Goal: Information Seeking & Learning: Learn about a topic

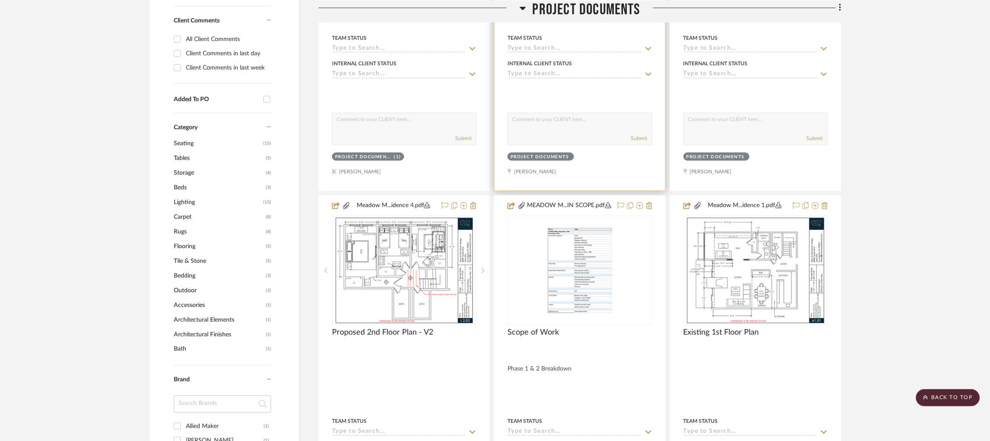
scroll to position [454, 0]
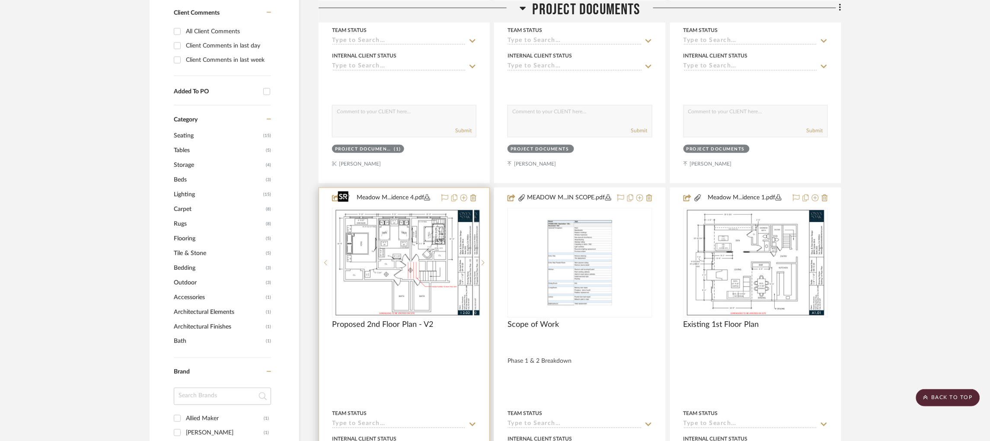
click at [395, 246] on div at bounding box center [404, 263] width 144 height 110
click at [440, 243] on img "0" at bounding box center [404, 263] width 140 height 108
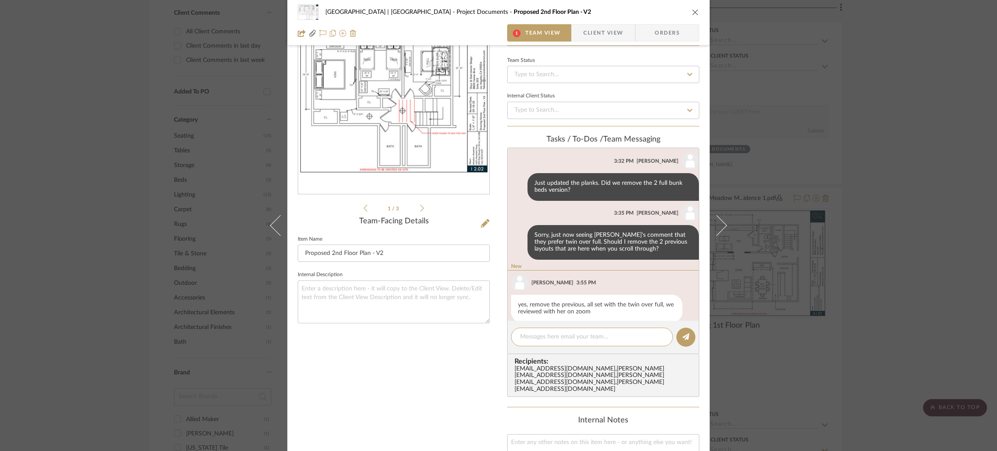
scroll to position [573, 0]
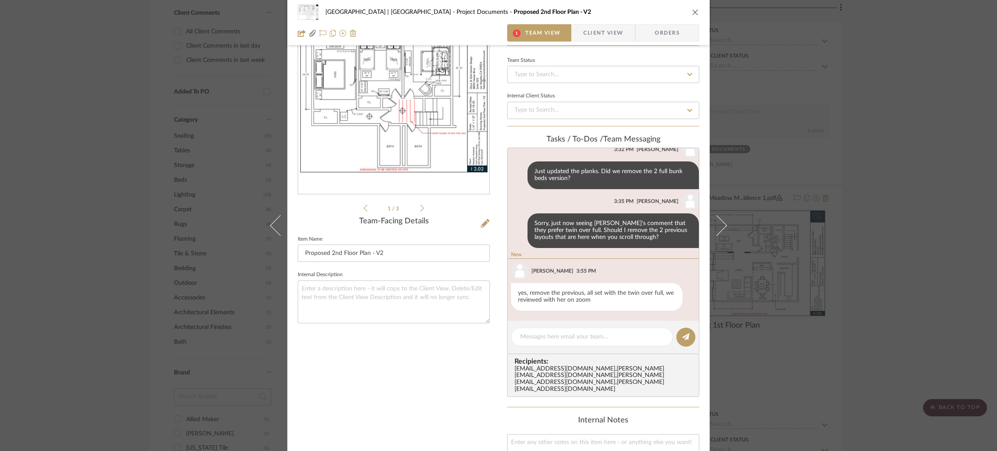
click at [420, 207] on icon at bounding box center [422, 208] width 4 height 8
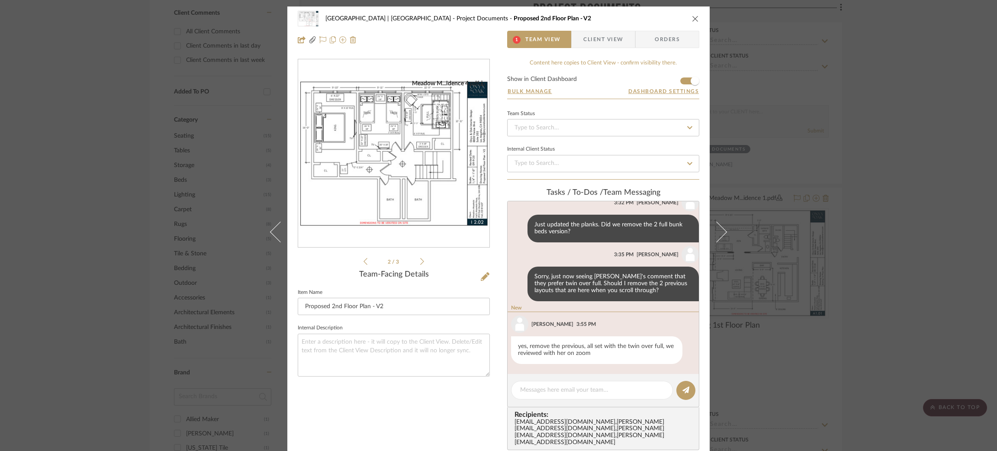
click at [420, 262] on icon at bounding box center [422, 261] width 4 height 8
click at [574, 388] on textarea at bounding box center [592, 389] width 144 height 9
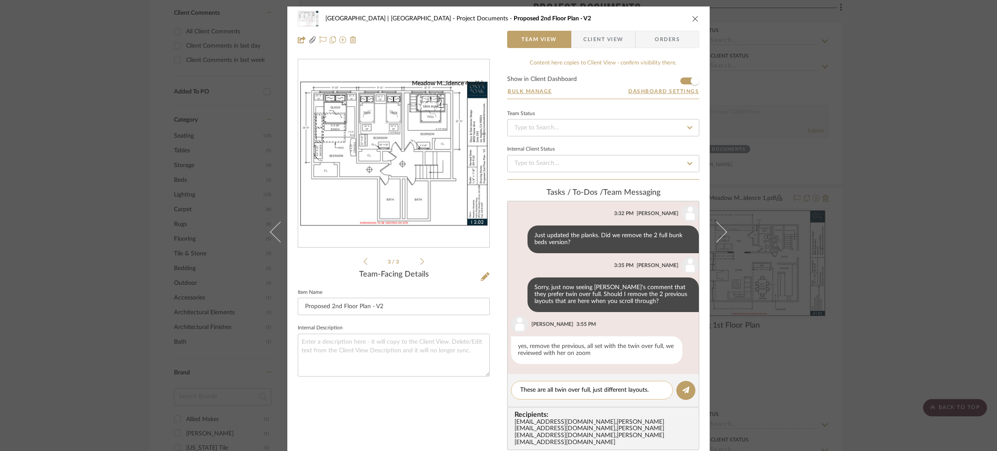
drag, startPoint x: 651, startPoint y: 388, endPoint x: 590, endPoint y: 393, distance: 60.8
click at [590, 393] on textarea "These are all twin over full, just different layouts." at bounding box center [592, 389] width 144 height 9
drag, startPoint x: 603, startPoint y: 389, endPoint x: 487, endPoint y: 382, distance: 116.1
click at [487, 382] on div "Meadow Mountain | Vail Valley Project Documents Proposed 2nd Floor Plan - V2 Te…" at bounding box center [498, 359] width 422 height 707
click at [600, 389] on textarea "These are all twin over full, bu" at bounding box center [592, 389] width 144 height 9
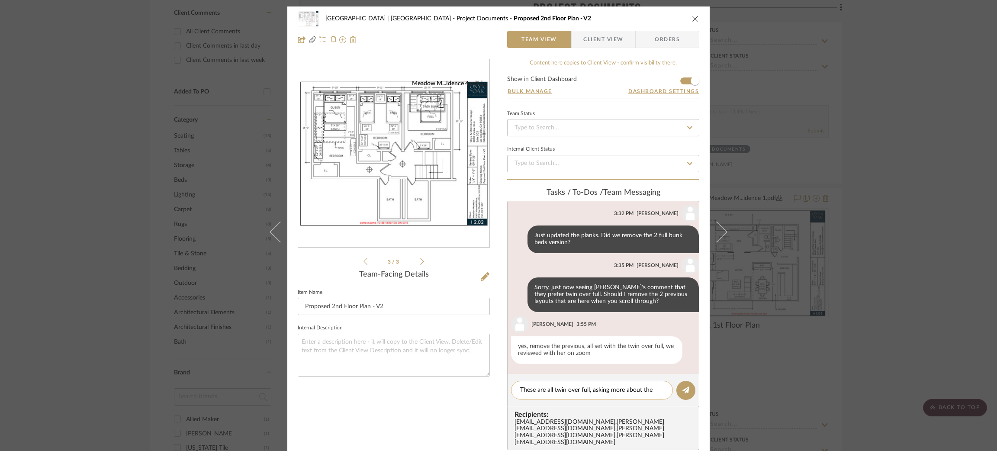
scroll to position [0, 0]
click at [588, 390] on textarea "These are all twin over full, asking more about the layout" at bounding box center [592, 394] width 144 height 18
click at [604, 394] on textarea "These are all twin over full, asking more about the layout" at bounding box center [592, 394] width 144 height 18
click at [591, 390] on textarea "These are all twin over full, asking more about the layout" at bounding box center [592, 394] width 144 height 18
drag, startPoint x: 609, startPoint y: 390, endPoint x: 622, endPoint y: 401, distance: 17.0
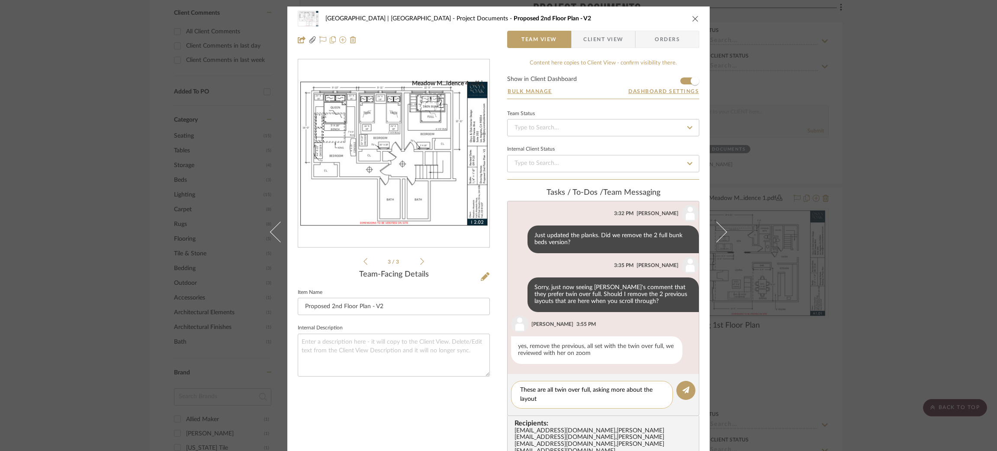
click at [622, 401] on textarea "These are all twin over full, asking more about the layout" at bounding box center [592, 394] width 144 height 18
drag, startPoint x: 589, startPoint y: 389, endPoint x: 626, endPoint y: 408, distance: 42.0
click at [626, 408] on editor-of-message "These are all twin over full, asking regarding the layout" at bounding box center [603, 395] width 192 height 42
type textarea "These are all twin over full, are we set on a layout?"
click at [680, 393] on button at bounding box center [685, 390] width 19 height 19
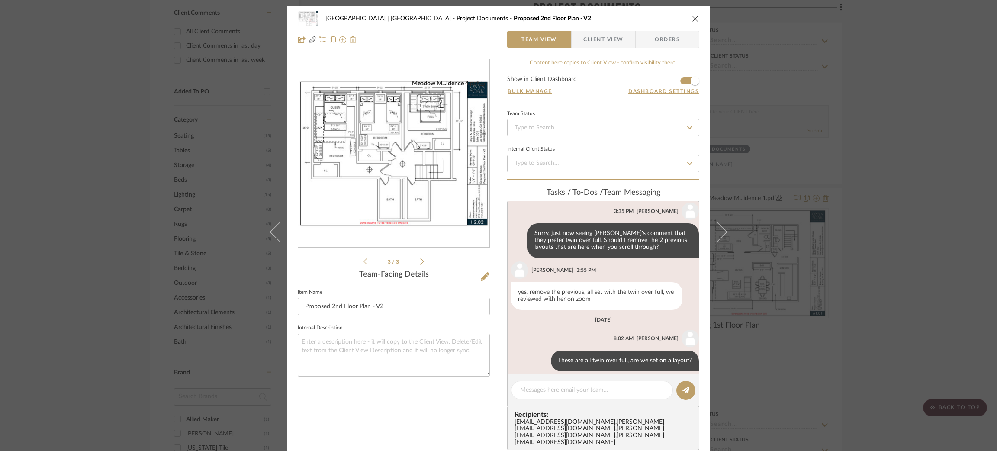
scroll to position [624, 0]
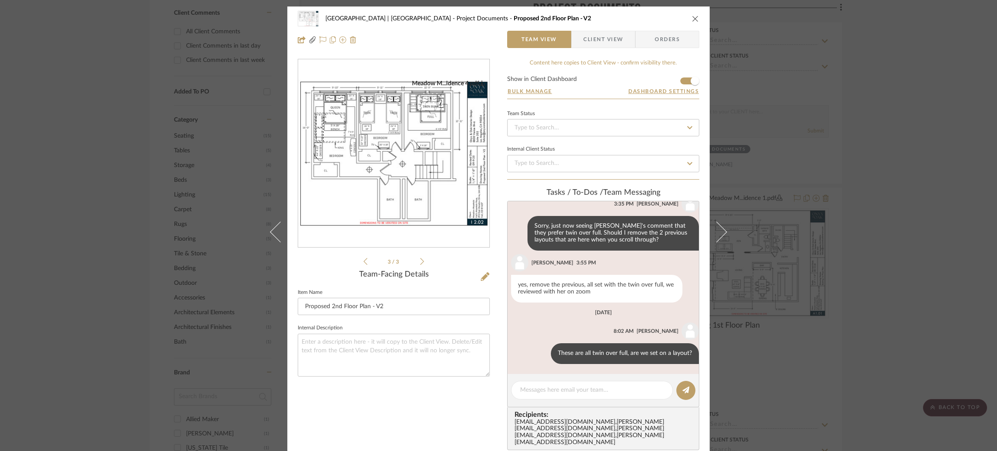
click at [895, 127] on div "Meadow Mountain | Vail Valley Project Documents Proposed 2nd Floor Plan - V2 Te…" at bounding box center [498, 225] width 997 height 451
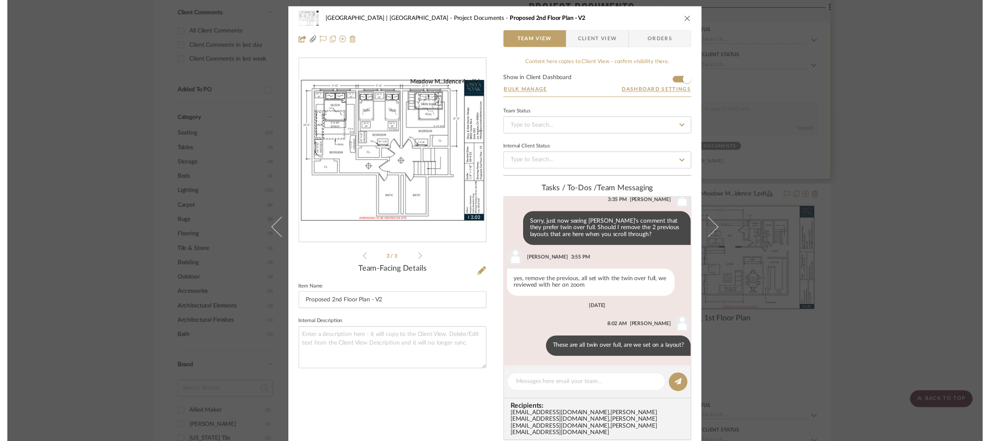
scroll to position [454, 0]
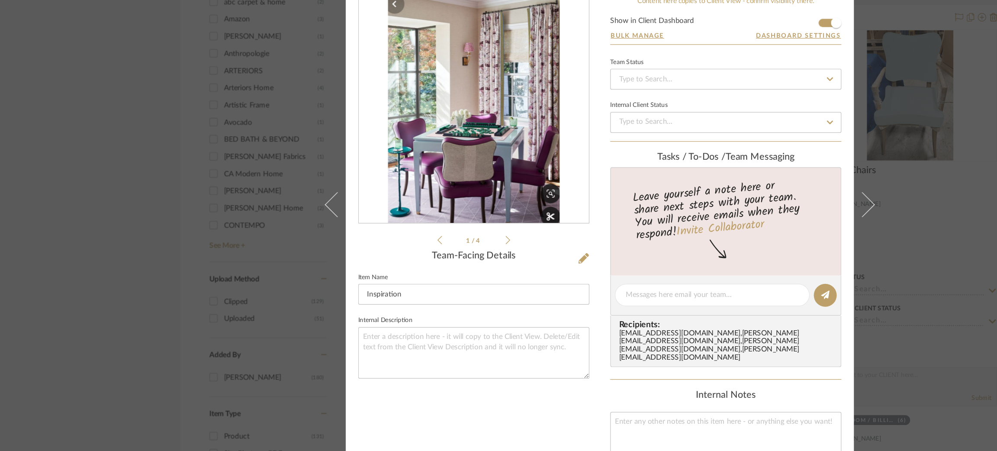
click at [119, 183] on div "[PERSON_NAME] Game Room / Billiards Room Inspiration Team View Client View Orde…" at bounding box center [498, 225] width 997 height 451
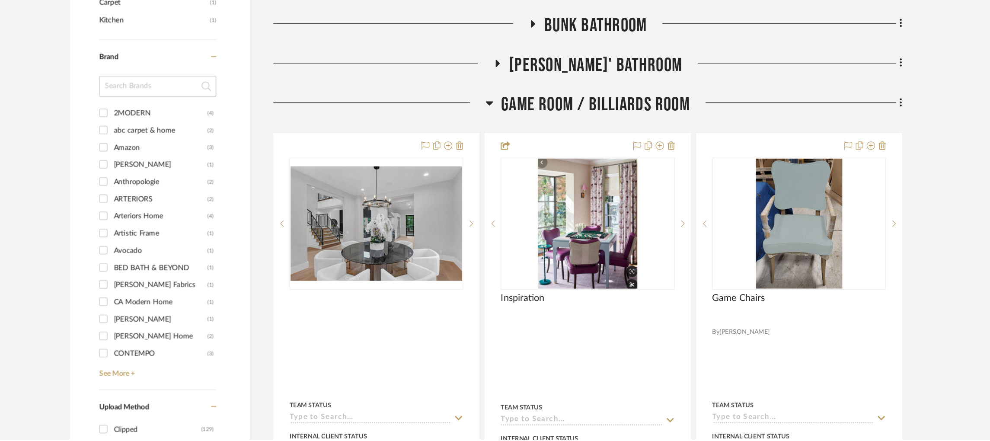
scroll to position [699, 0]
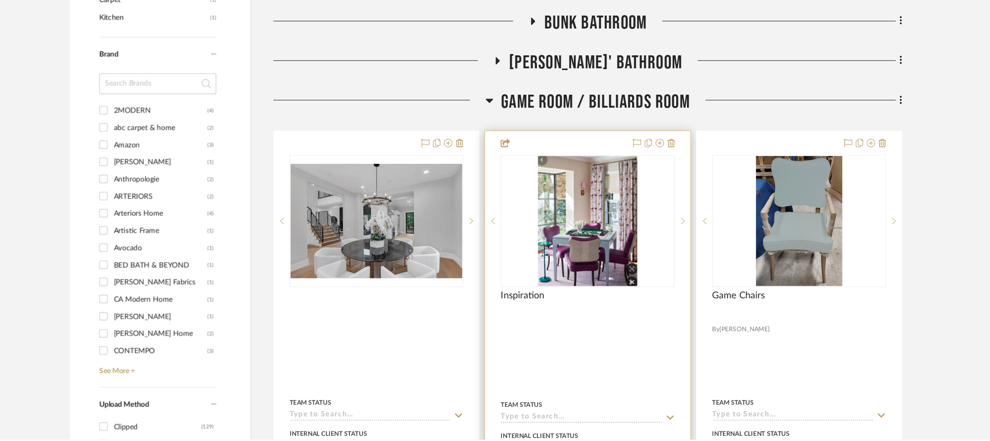
click at [627, 279] on div "0" at bounding box center [580, 259] width 144 height 109
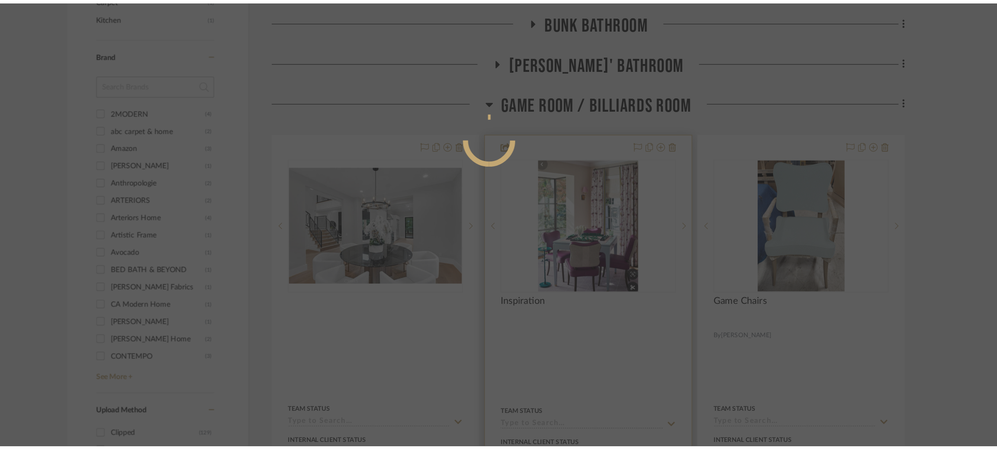
scroll to position [0, 0]
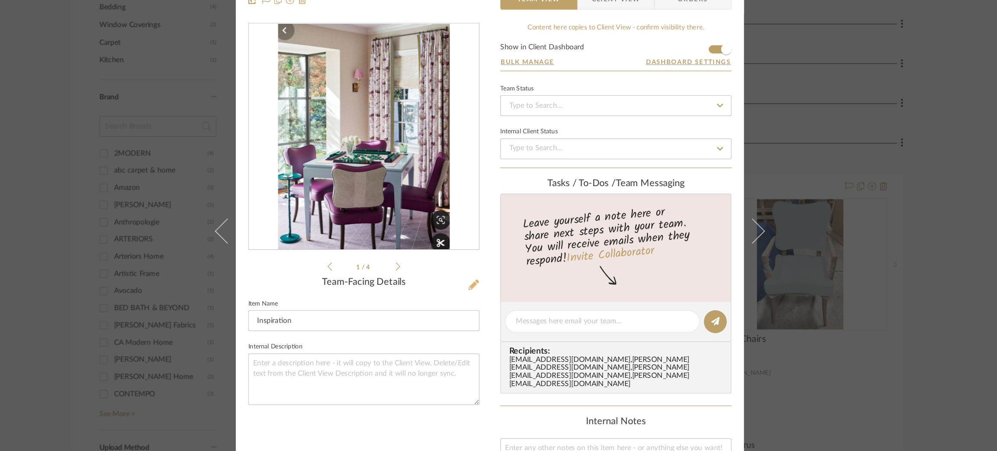
click at [481, 279] on icon at bounding box center [485, 276] width 9 height 9
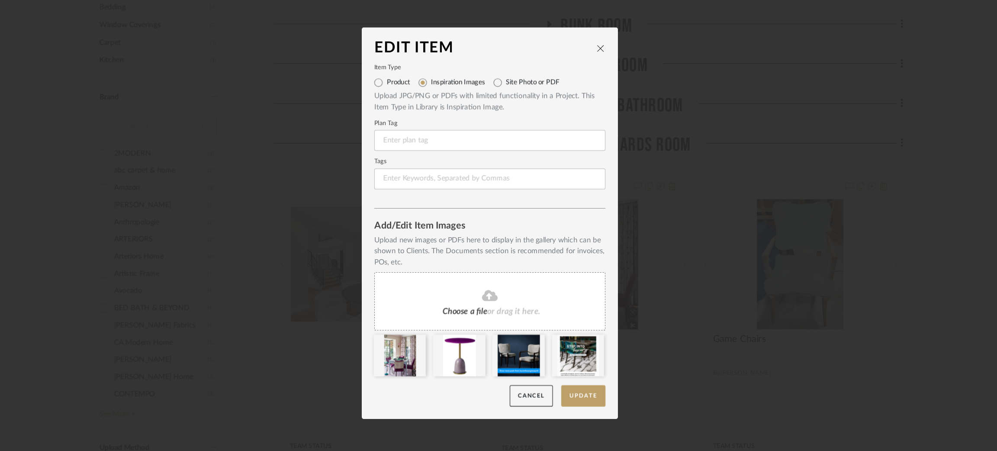
click at [689, 148] on div "Edit Item Item Type Product Inspiration Images Site Photo or PDF Upload JPG/PNG…" at bounding box center [498, 225] width 997 height 451
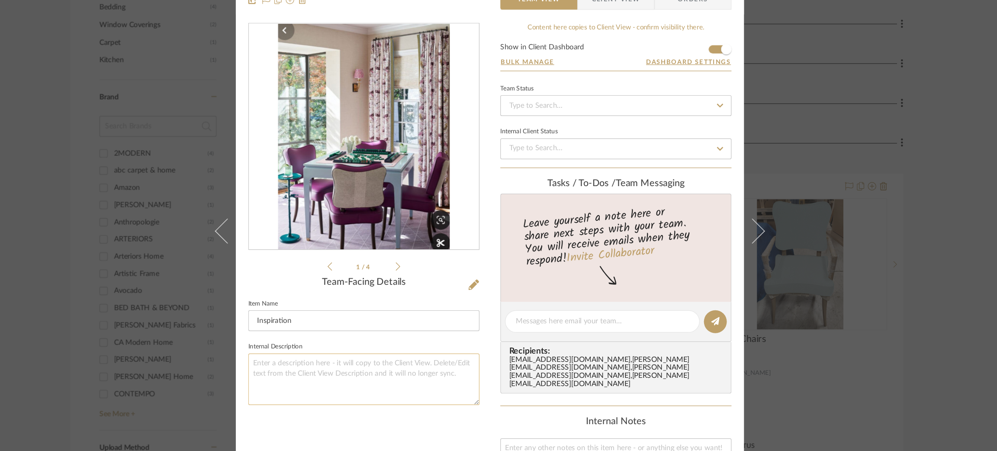
click at [410, 357] on textarea at bounding box center [394, 354] width 192 height 43
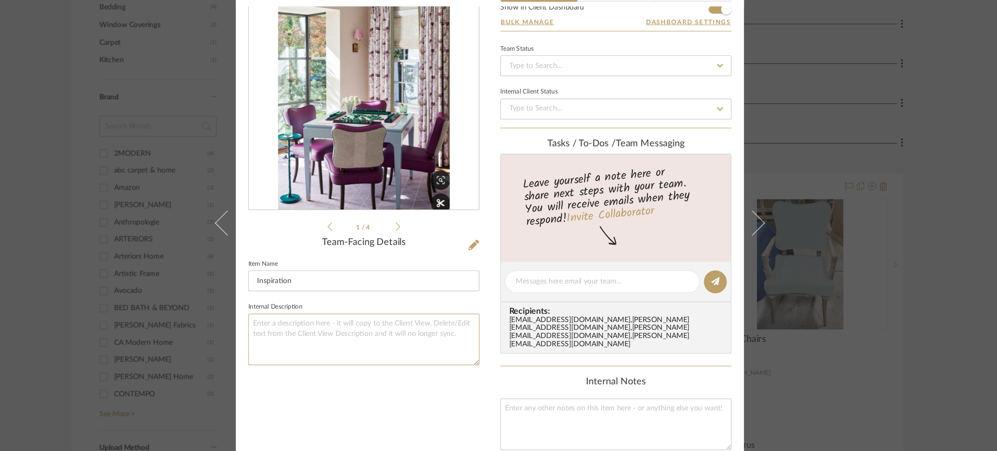
scroll to position [34, 0]
click at [531, 371] on textarea at bounding box center [603, 391] width 192 height 43
paste textarea "https://themahjongline.com/pages/tml-madre-collab"
type textarea "https://themahjongline.com/pages/tml-madre-collab"
click at [426, 329] on textarea at bounding box center [394, 321] width 192 height 43
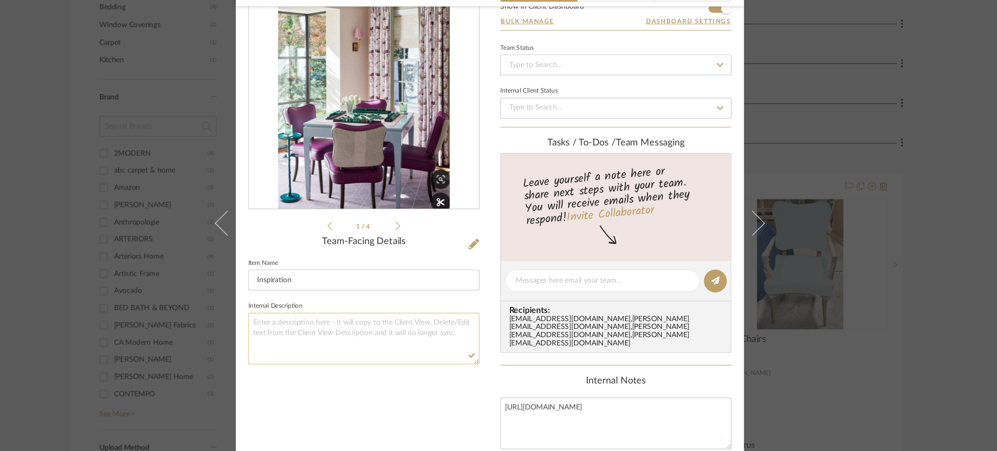
paste textarea "https://themahjongline.com/pages/tml-madre-collab"
type textarea "https://themahjongline.com/pages/tml-madre-collab"
click at [693, 375] on textarea "https://themahjongline.com/pages/tml-madre-collab" at bounding box center [603, 391] width 192 height 43
click at [750, 295] on div "Molly Game Room / Billiards Room Inspiration Team View Client View Orders 1 / 4…" at bounding box center [498, 225] width 997 height 451
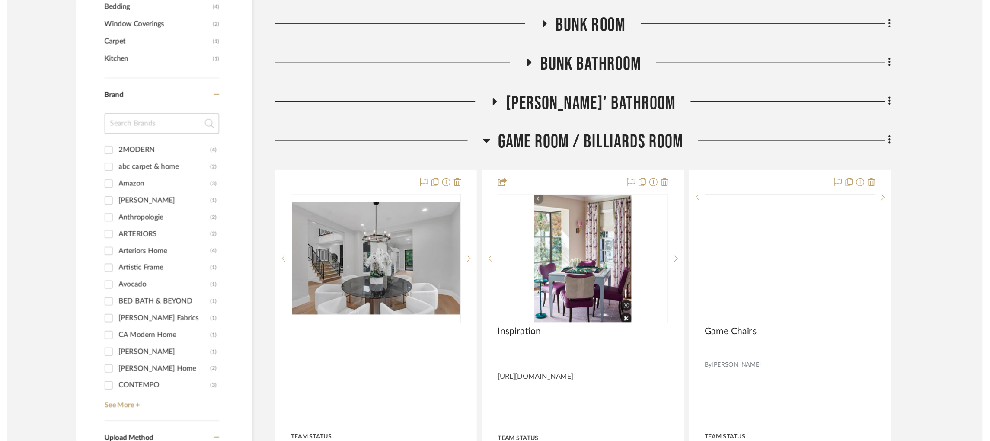
scroll to position [699, 0]
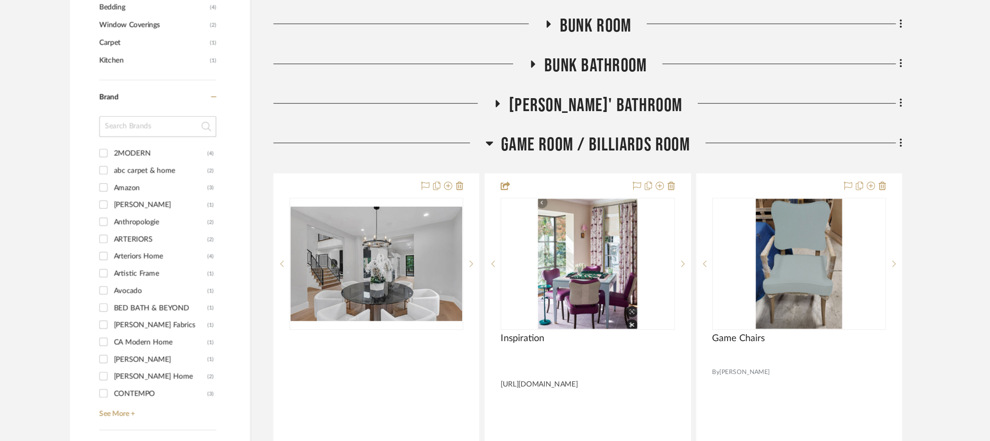
click at [498, 160] on icon at bounding box center [498, 159] width 6 height 3
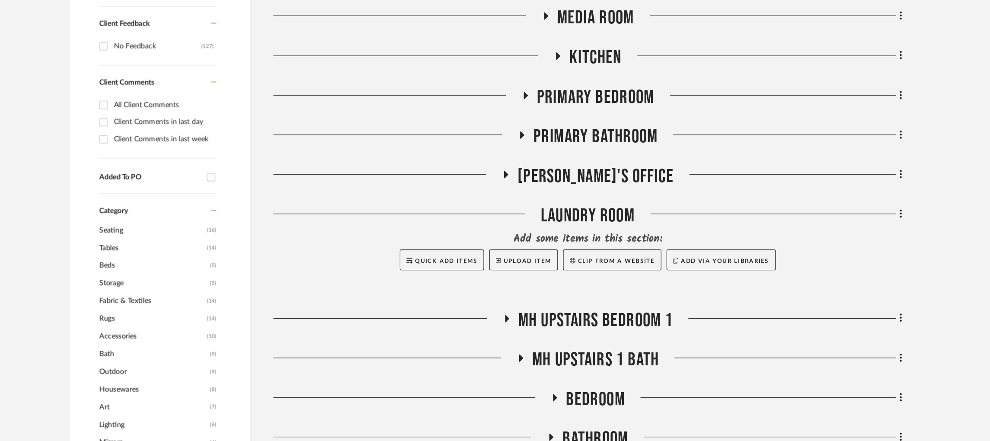
scroll to position [361, 0]
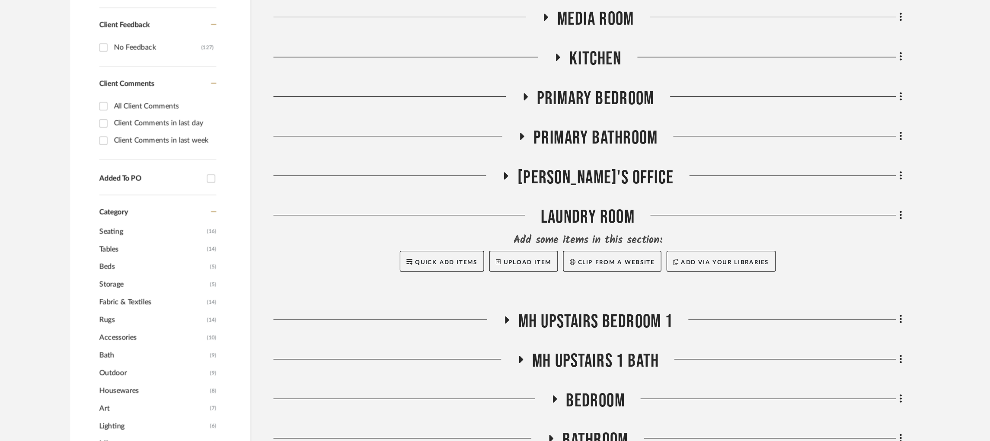
click at [532, 80] on icon at bounding box center [528, 80] width 10 height 6
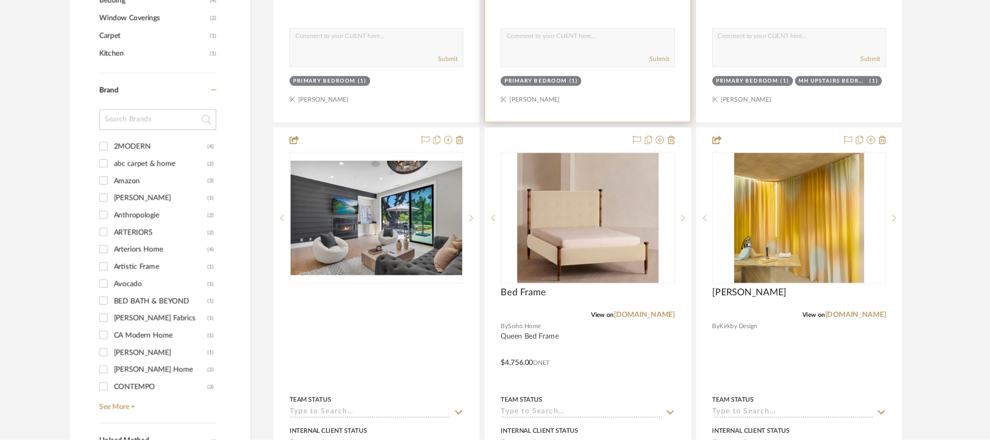
scroll to position [675, 0]
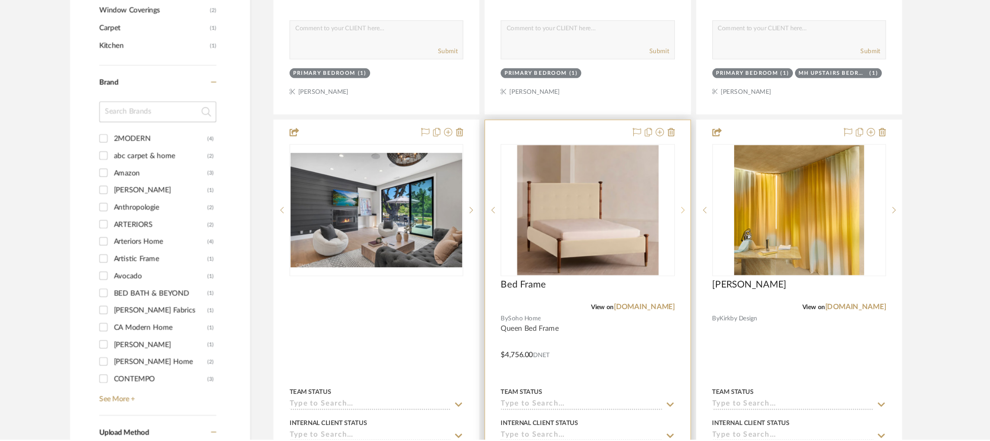
click at [661, 251] on sr-next-btn at bounding box center [659, 250] width 13 height 6
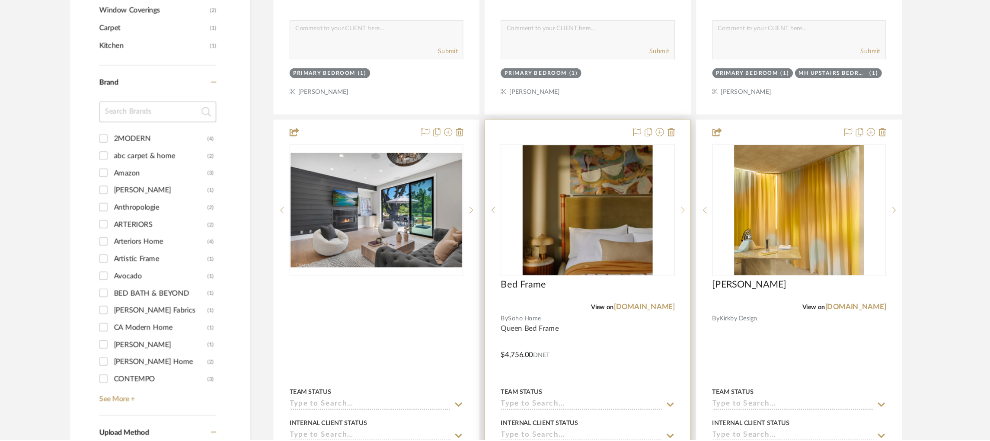
click at [661, 251] on sr-next-btn at bounding box center [659, 250] width 13 height 6
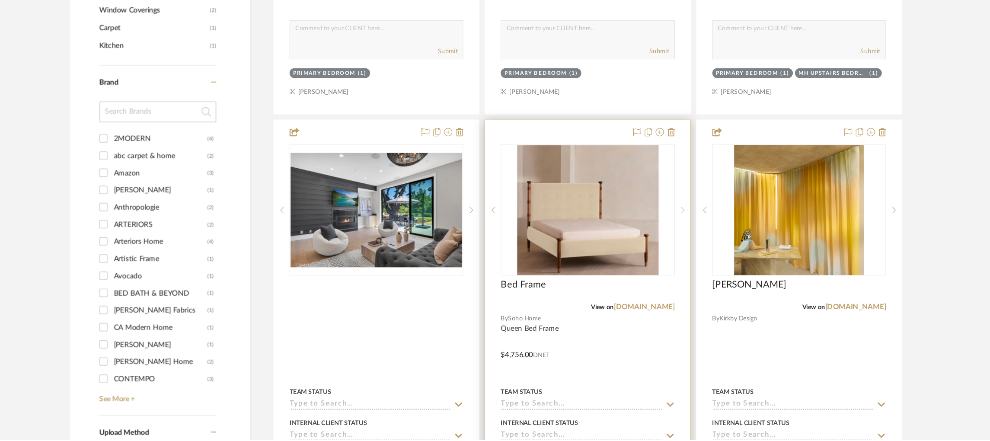
click at [661, 251] on sr-next-btn at bounding box center [659, 250] width 13 height 6
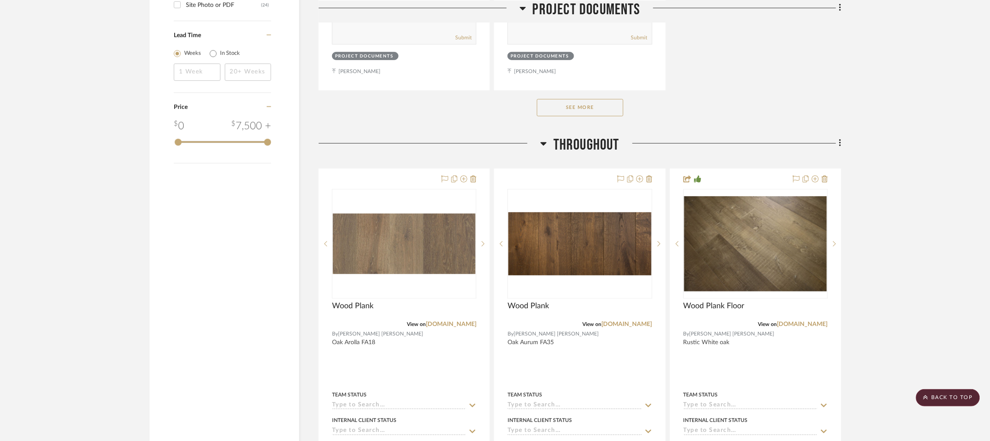
scroll to position [1309, 0]
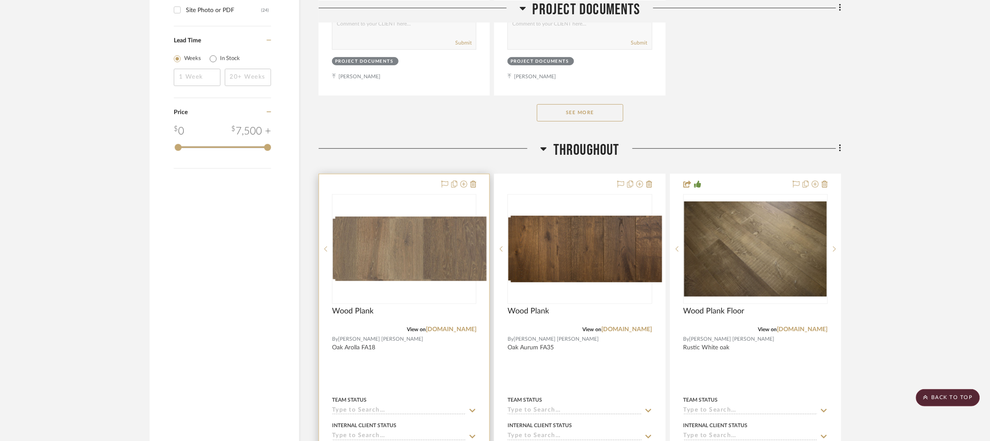
click at [484, 224] on div at bounding box center [483, 249] width 13 height 110
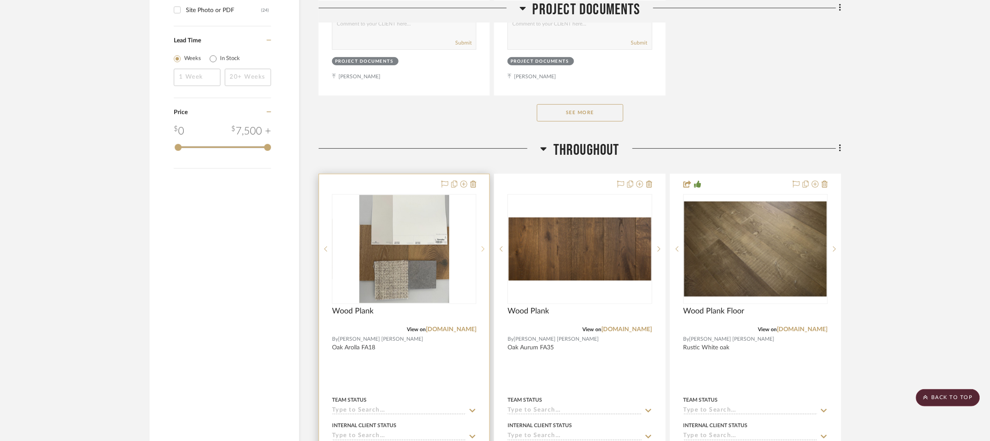
click at [484, 224] on div at bounding box center [483, 249] width 13 height 110
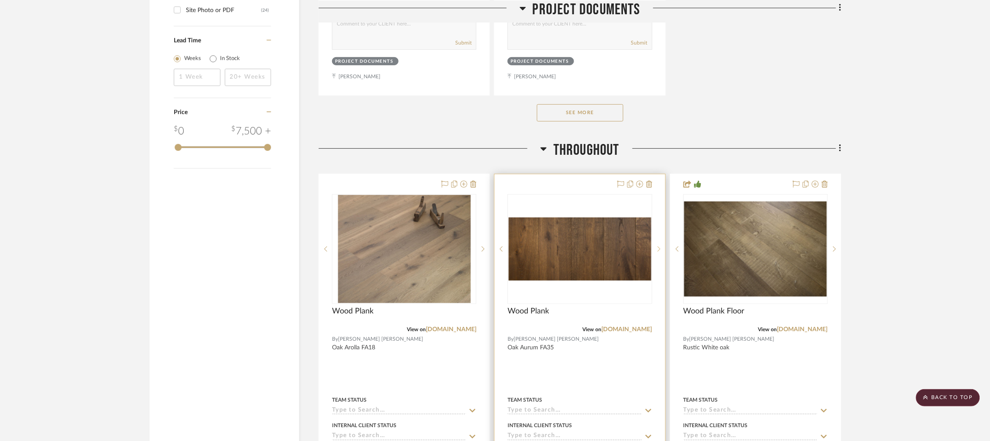
click at [660, 246] on icon at bounding box center [659, 249] width 3 height 6
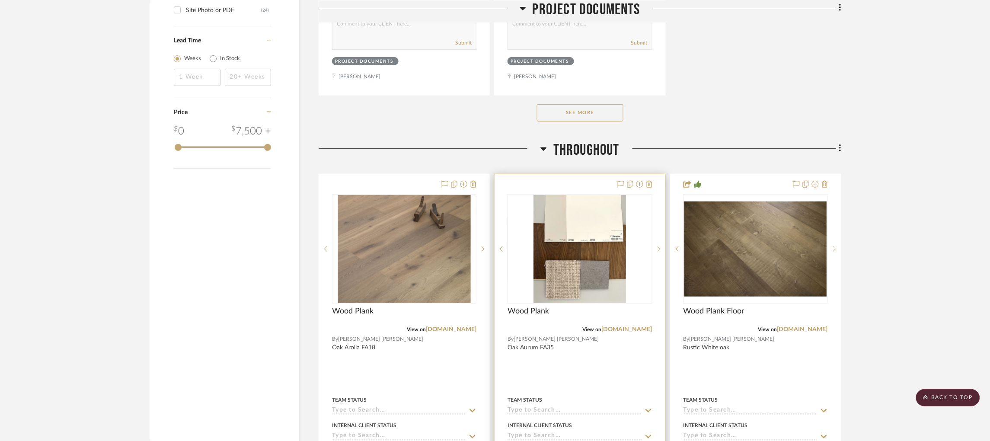
click at [660, 246] on icon at bounding box center [659, 249] width 3 height 6
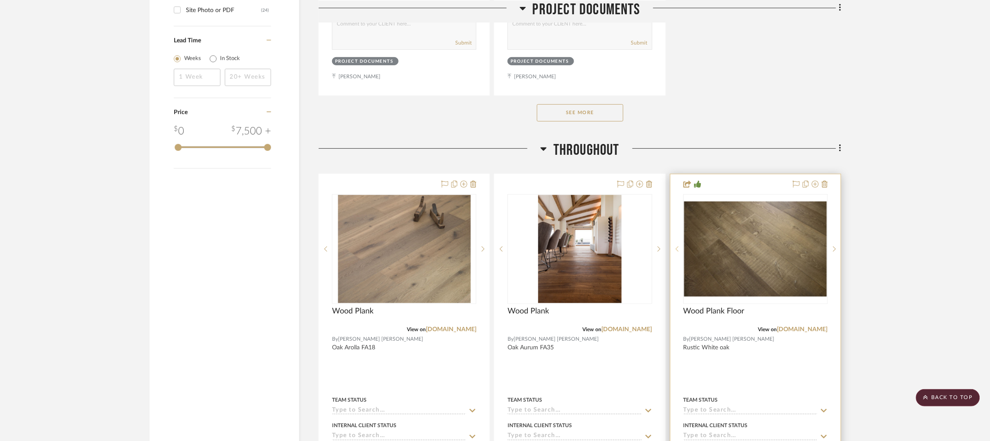
click at [679, 246] on sr-prev-btn at bounding box center [677, 249] width 13 height 6
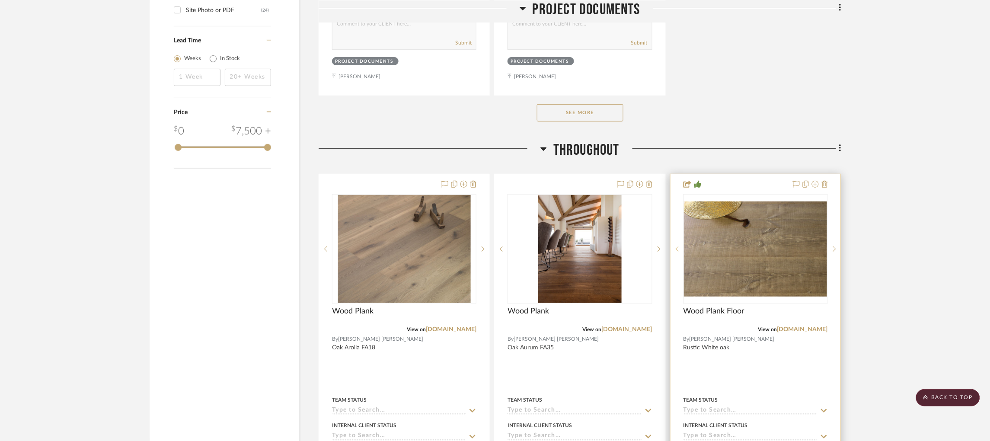
click at [679, 246] on sr-prev-btn at bounding box center [677, 249] width 13 height 6
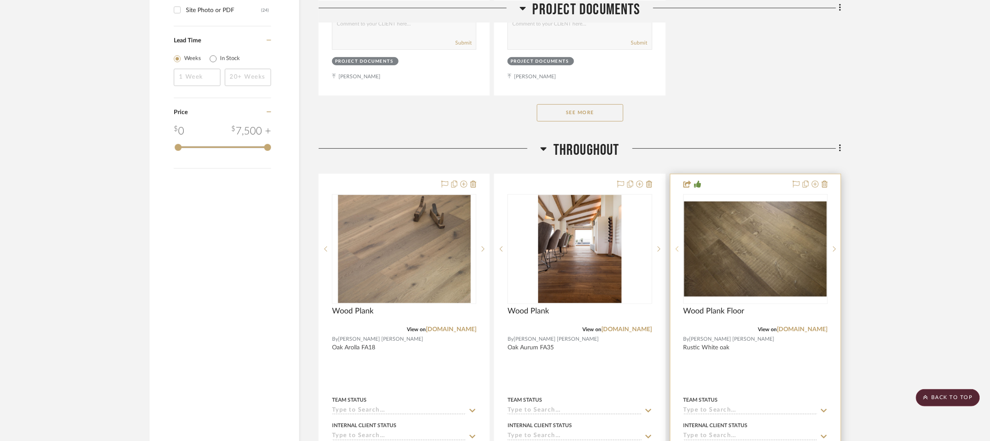
click at [679, 246] on sr-prev-btn at bounding box center [677, 249] width 13 height 6
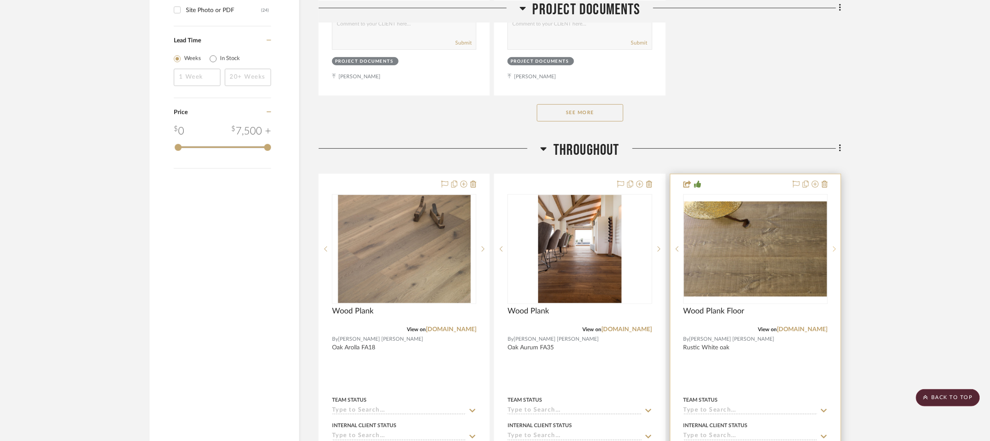
click at [835, 246] on icon at bounding box center [834, 249] width 3 height 6
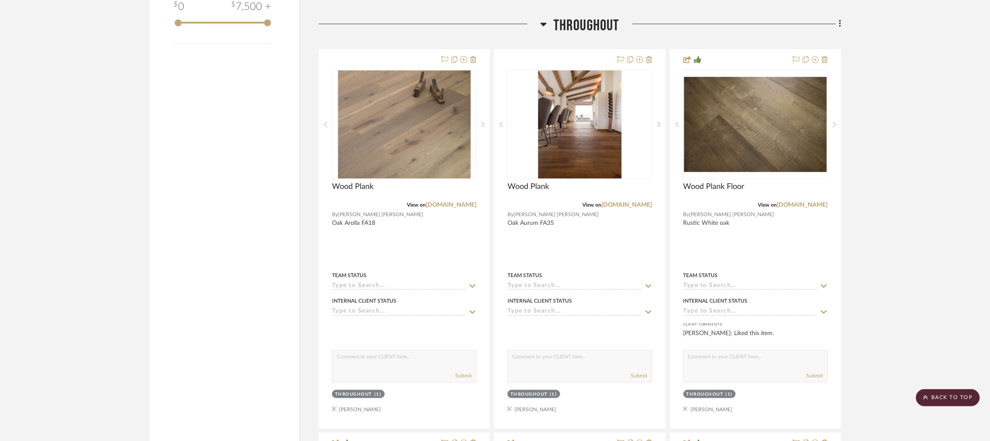
scroll to position [1432, 0]
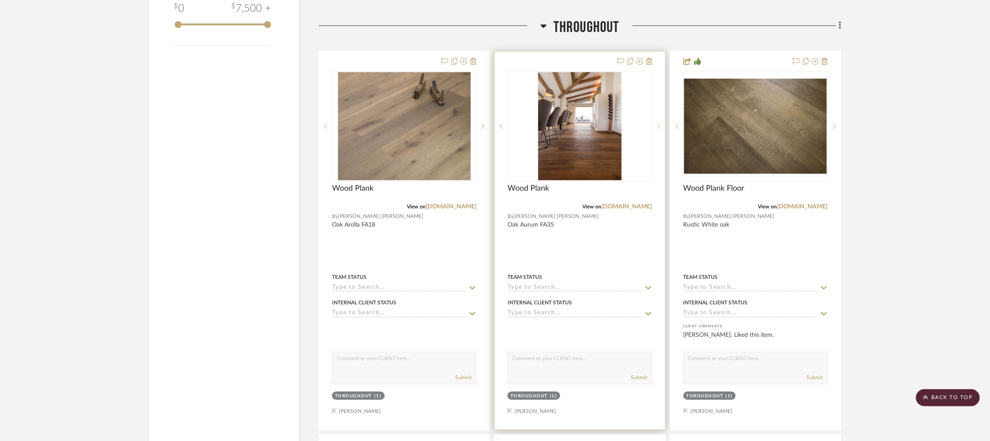
click at [660, 123] on icon at bounding box center [659, 126] width 3 height 6
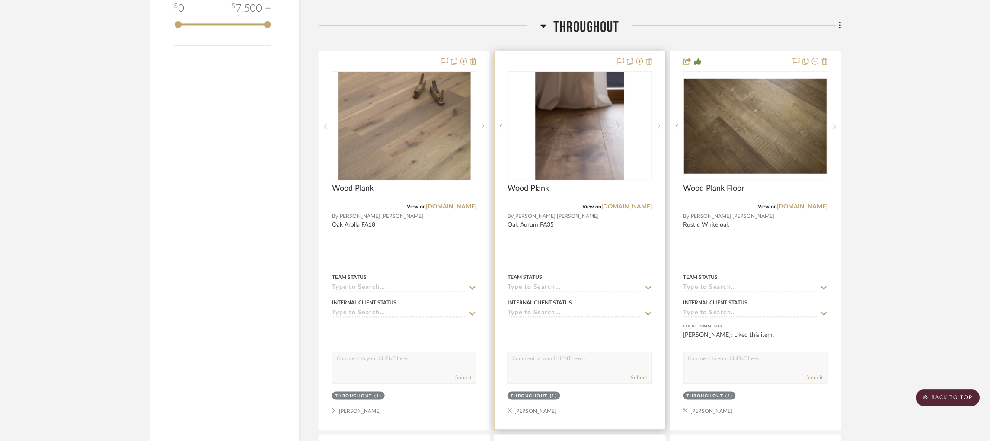
click at [660, 123] on icon at bounding box center [659, 126] width 3 height 6
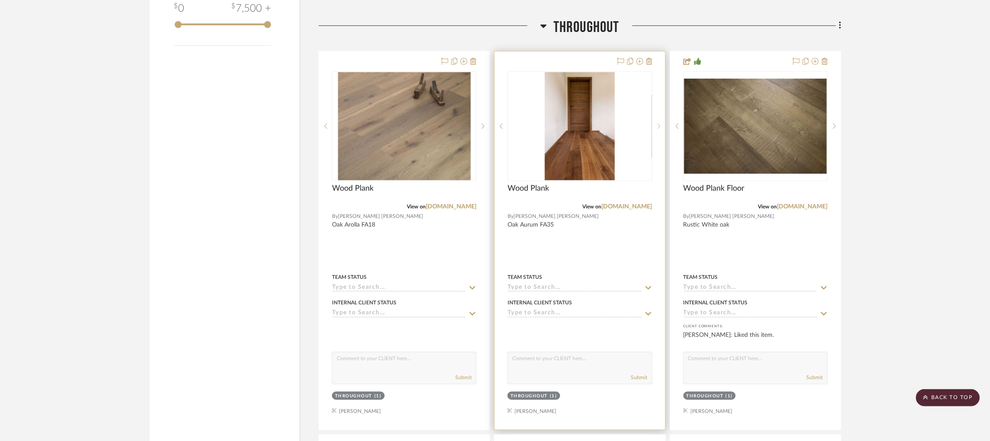
click at [660, 123] on icon at bounding box center [659, 126] width 3 height 6
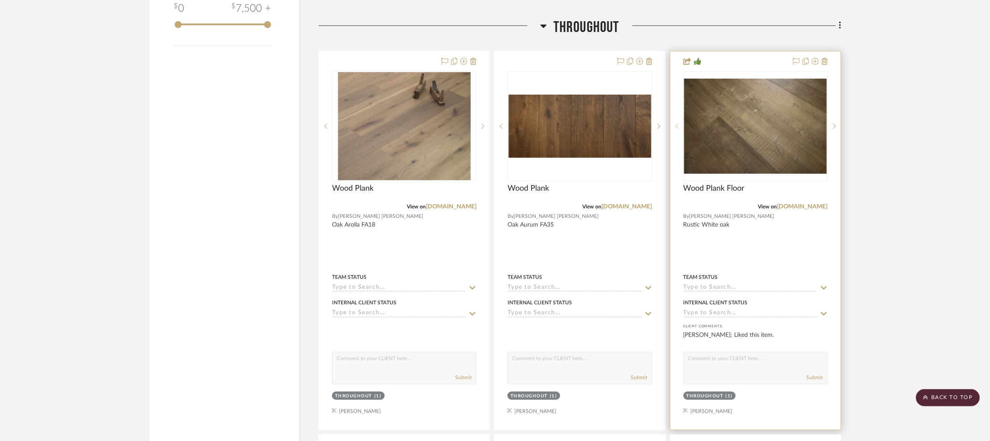
click at [676, 124] on icon at bounding box center [677, 126] width 3 height 5
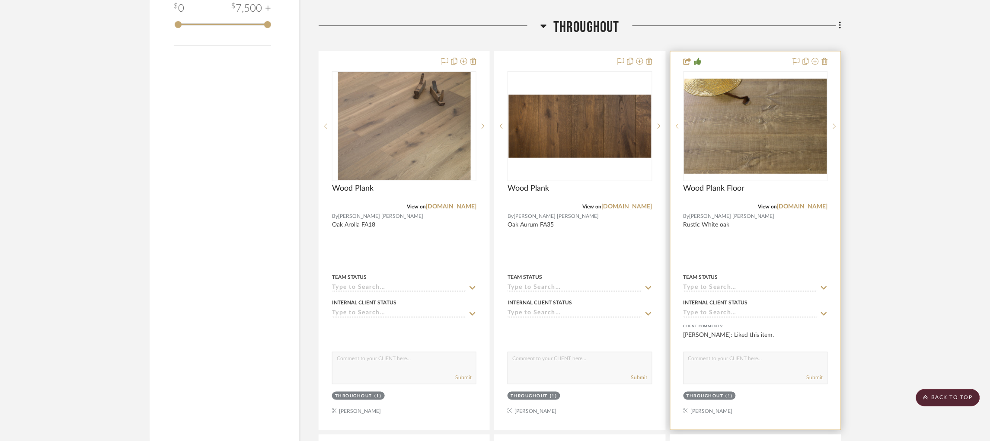
click at [676, 124] on icon at bounding box center [677, 126] width 3 height 5
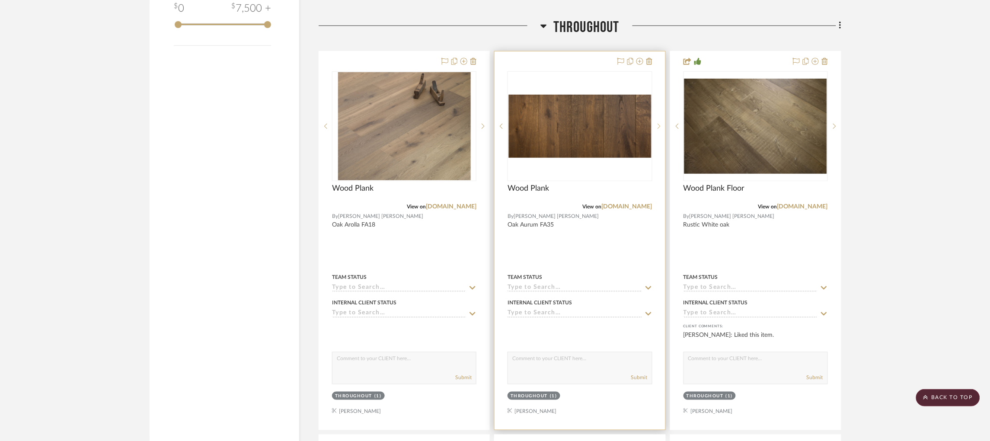
click at [660, 123] on icon at bounding box center [659, 126] width 3 height 6
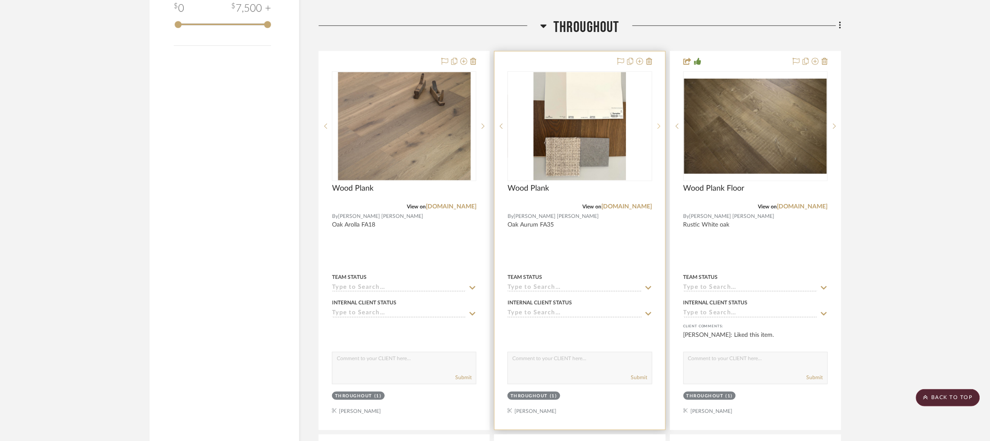
click at [660, 123] on icon at bounding box center [659, 126] width 3 height 6
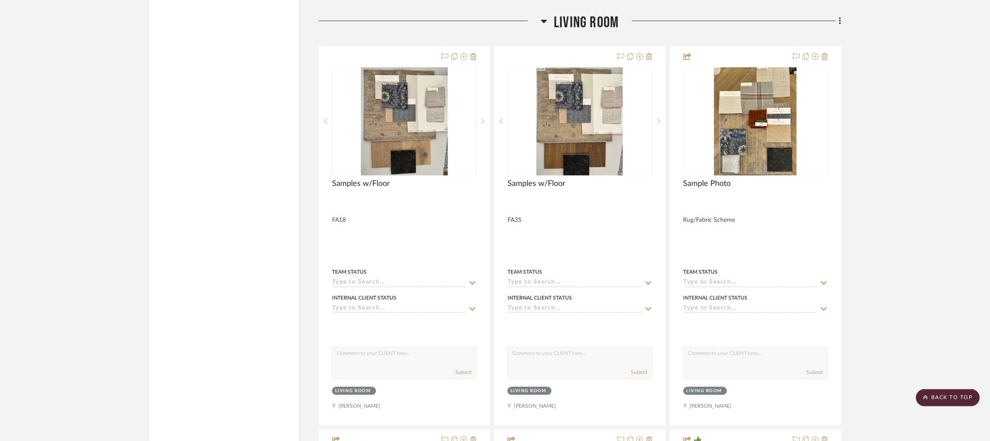
scroll to position [4074, 0]
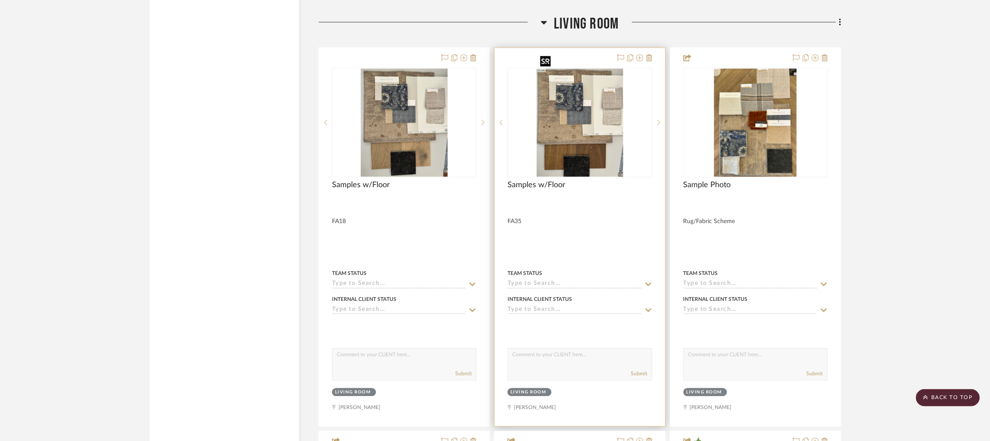
click at [588, 114] on img "0" at bounding box center [580, 123] width 87 height 108
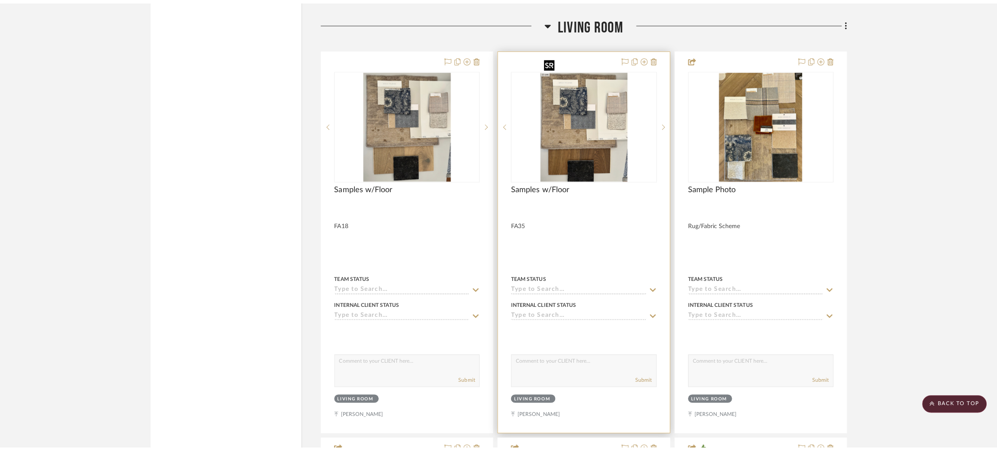
scroll to position [0, 0]
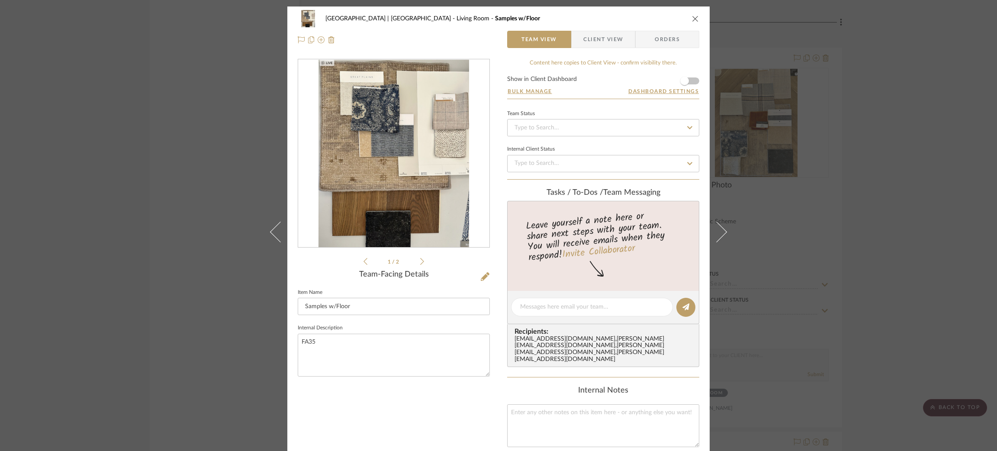
click at [212, 183] on div "Meadow Mountain | Vail Valley Living Room Samples w/Floor Team View Client View…" at bounding box center [498, 225] width 997 height 451
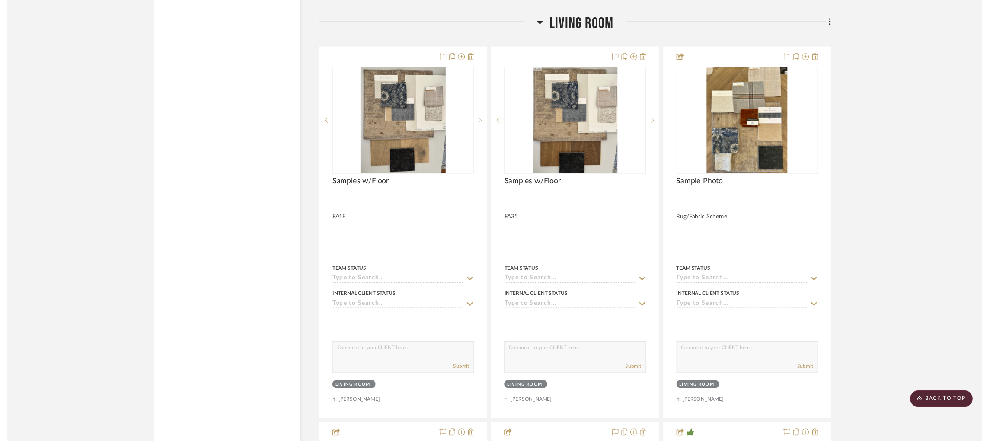
scroll to position [4074, 0]
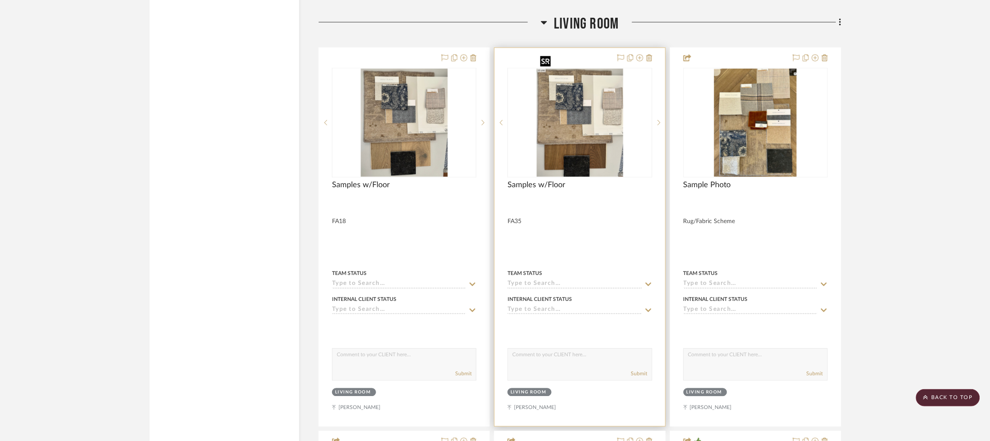
click at [599, 118] on img "0" at bounding box center [580, 123] width 87 height 108
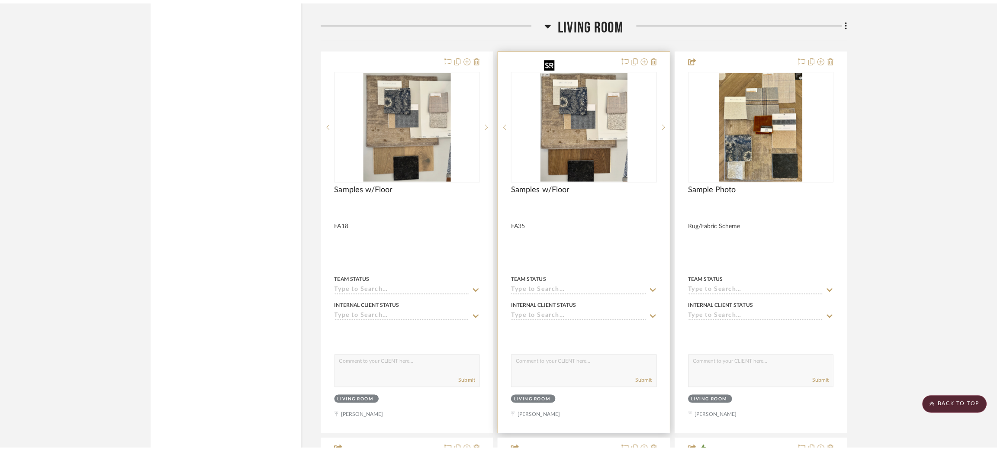
scroll to position [0, 0]
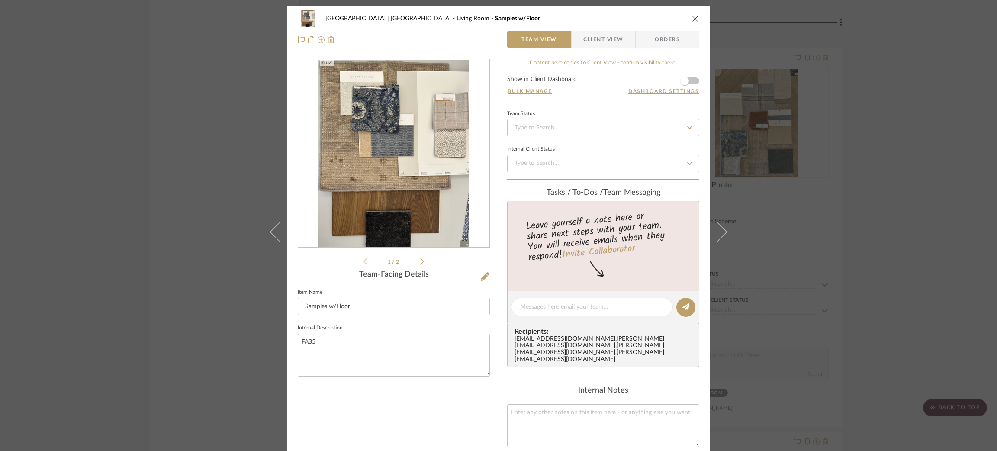
click at [420, 264] on icon at bounding box center [422, 261] width 4 height 8
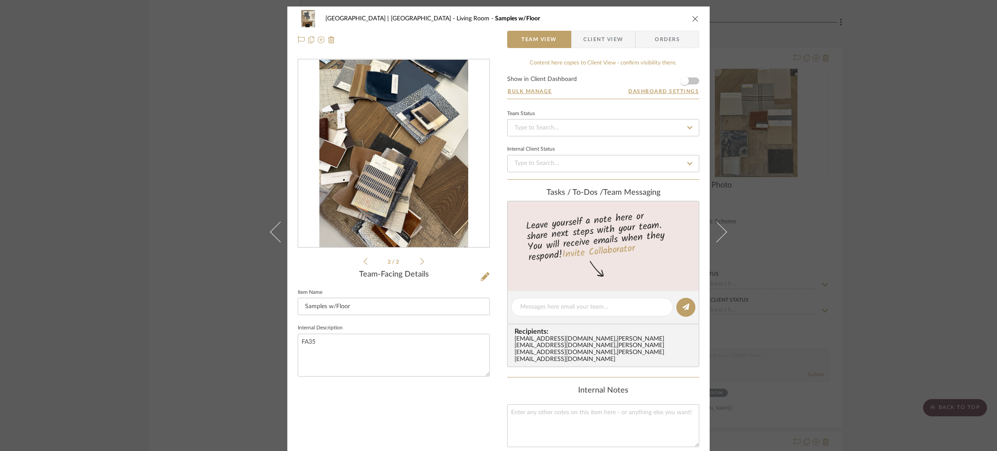
click at [190, 268] on div "Meadow Mountain | Vail Valley Living Room Samples w/Floor Team View Client View…" at bounding box center [498, 225] width 997 height 451
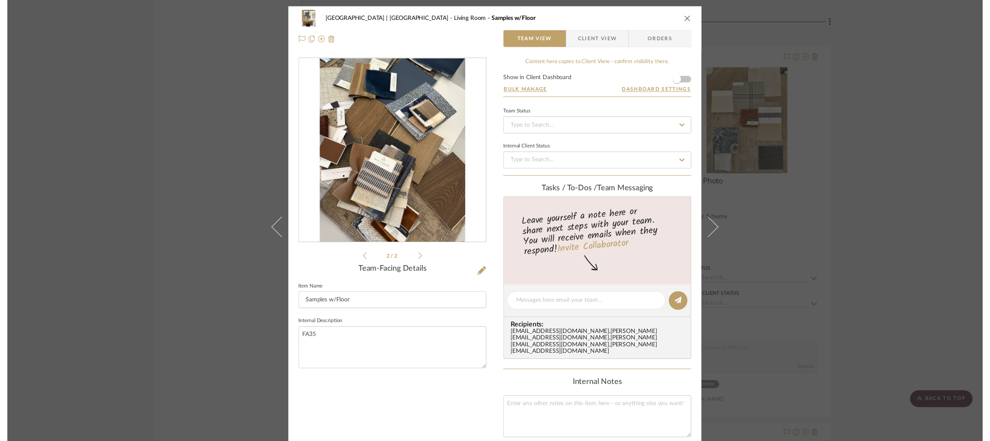
scroll to position [4074, 0]
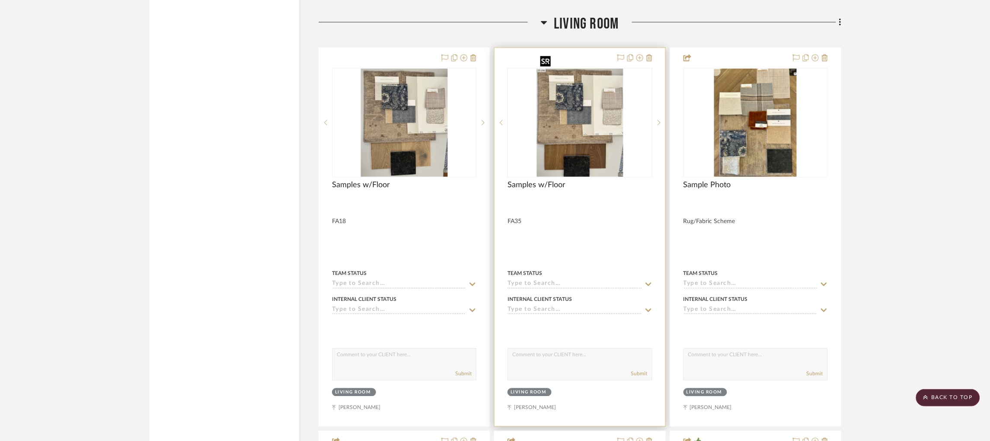
click at [556, 147] on img "0" at bounding box center [580, 123] width 87 height 108
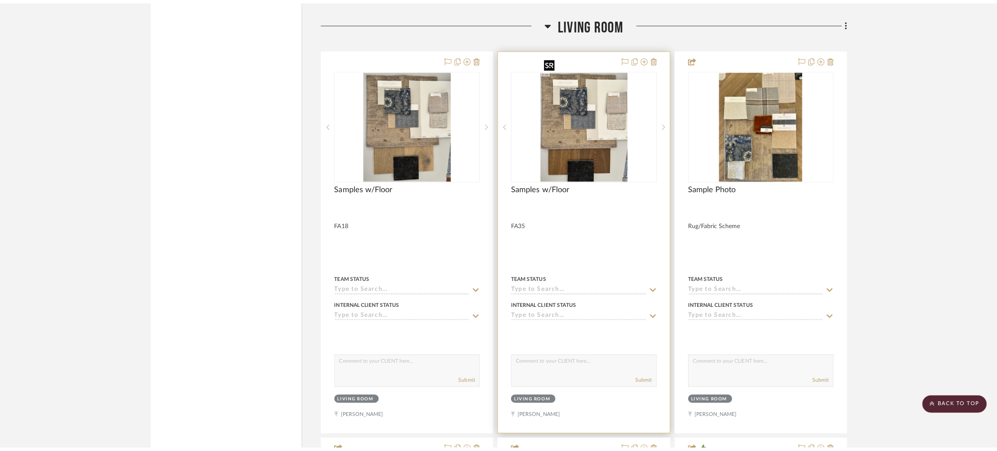
scroll to position [0, 0]
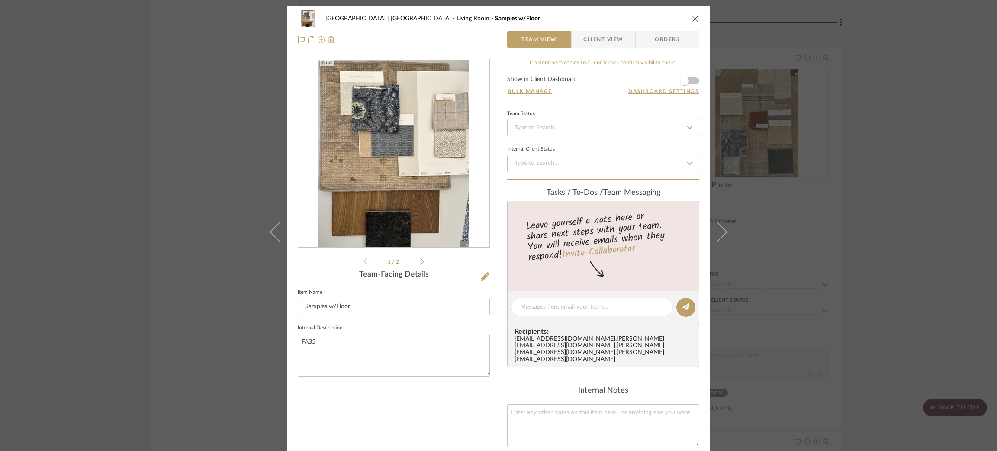
click at [420, 260] on icon at bounding box center [422, 261] width 4 height 8
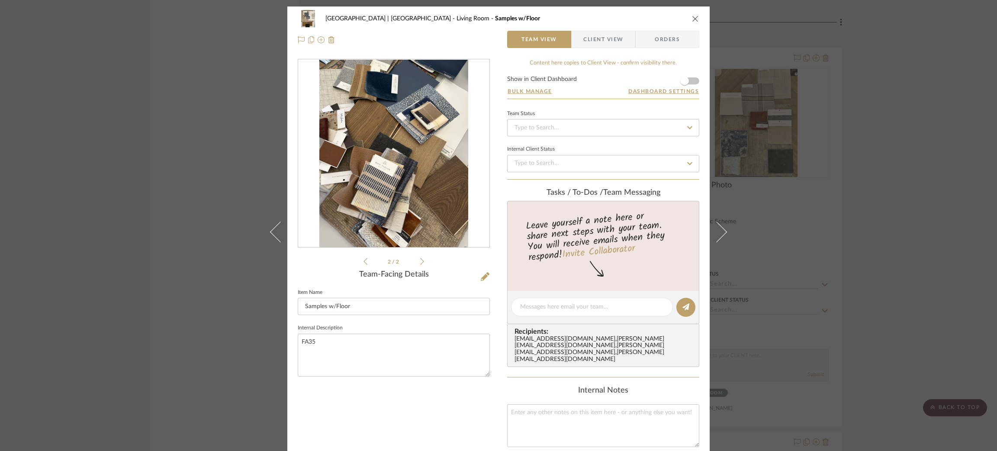
click at [215, 222] on div "Meadow Mountain | Vail Valley Living Room Samples w/Floor Team View Client View…" at bounding box center [498, 225] width 997 height 451
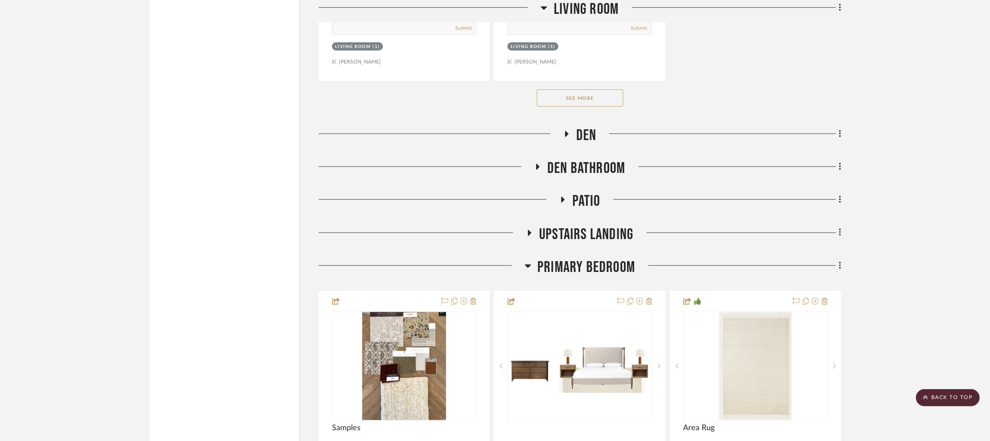
scroll to position [5197, 2]
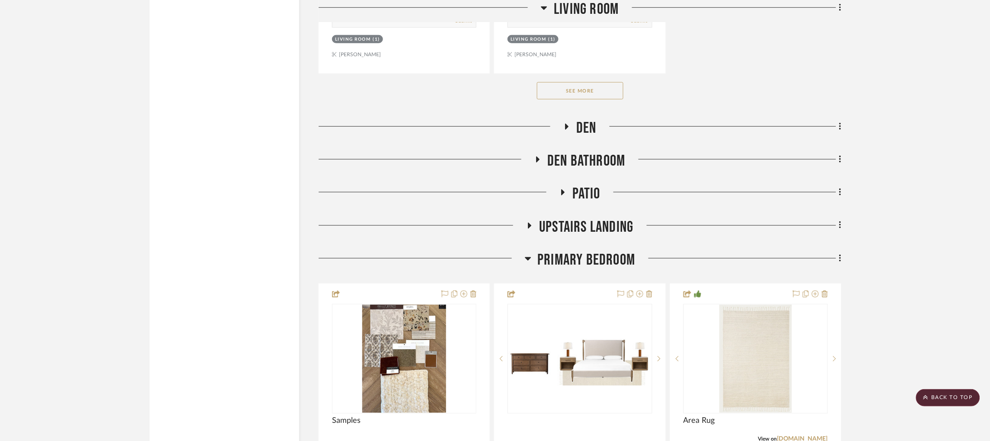
click at [565, 124] on icon at bounding box center [567, 127] width 10 height 6
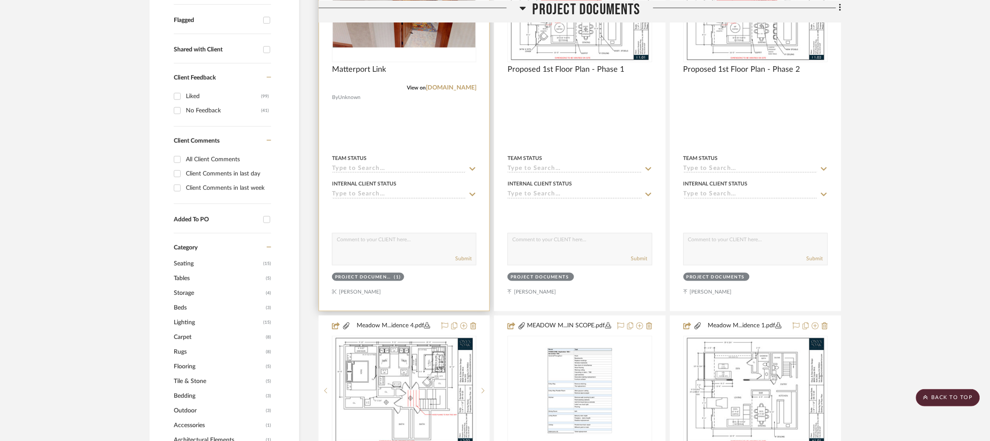
scroll to position [0, 2]
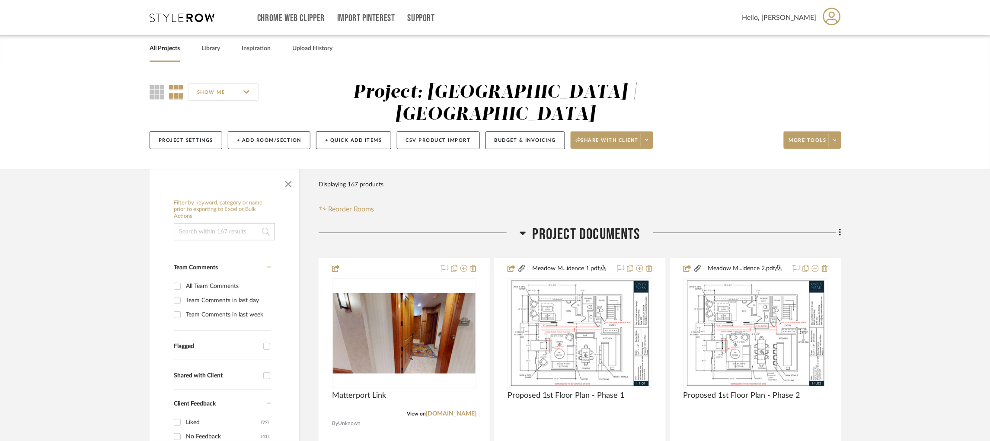
click at [201, 223] on input at bounding box center [224, 231] width 101 height 17
type input "c"
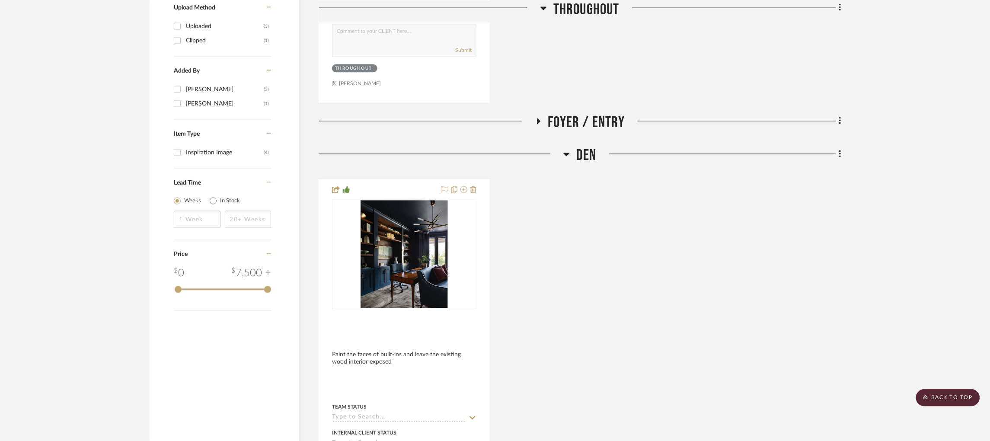
scroll to position [553, 2]
click at [535, 117] on icon at bounding box center [538, 120] width 10 height 6
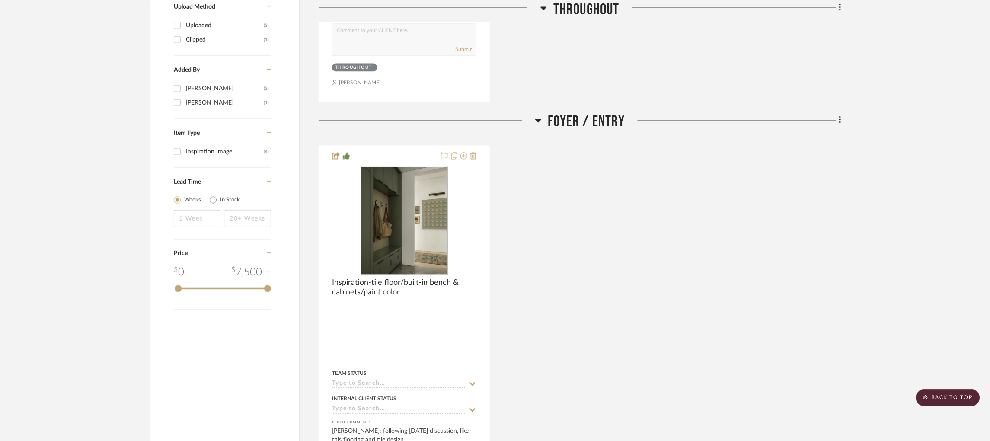
scroll to position [1145, 2]
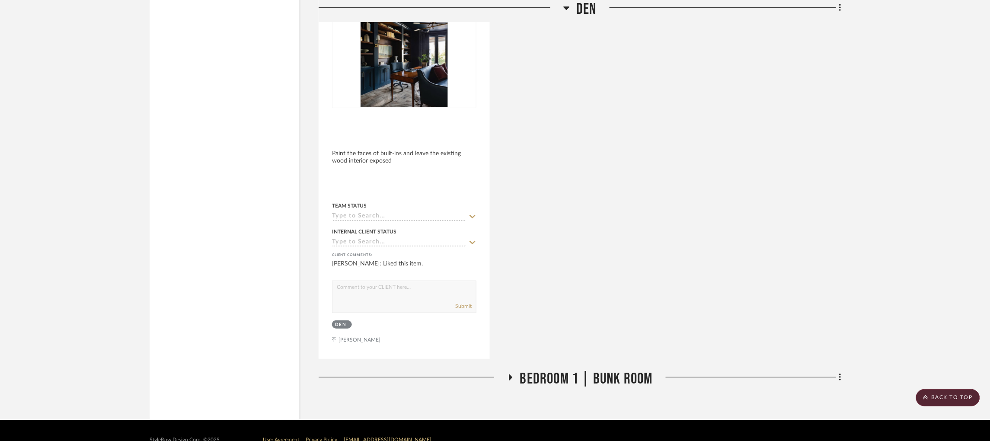
click at [505, 375] on icon at bounding box center [510, 378] width 10 height 6
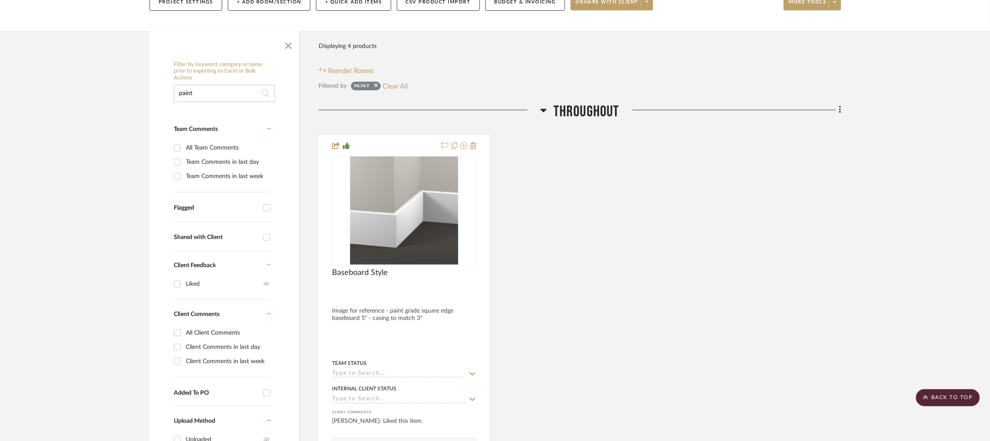
scroll to position [131, 0]
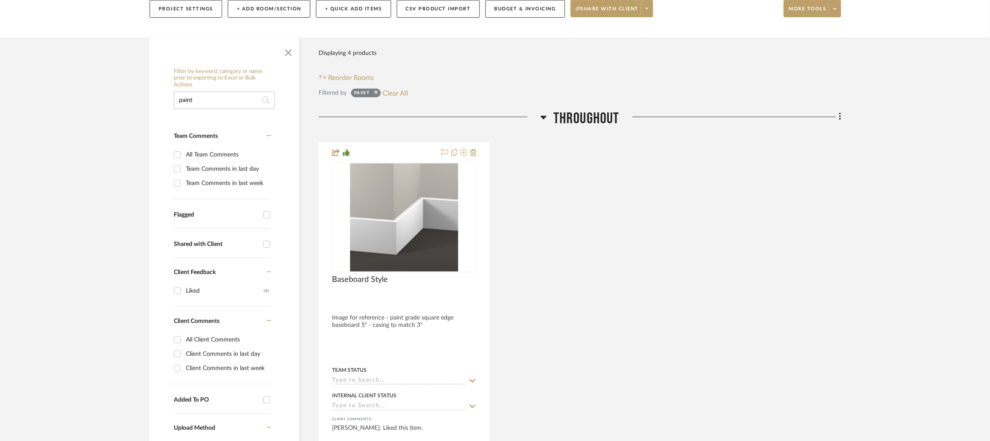
drag, startPoint x: 250, startPoint y: 76, endPoint x: 143, endPoint y: 76, distance: 106.4
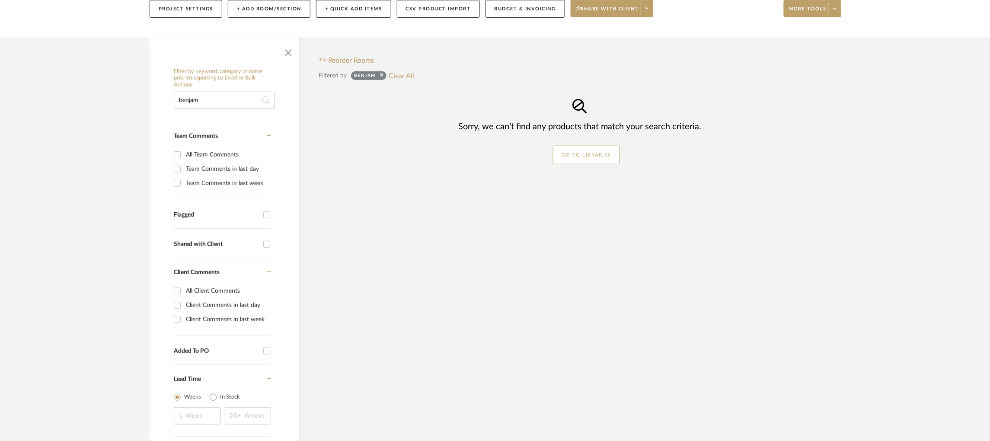
click at [230, 92] on input "benjam" at bounding box center [224, 100] width 101 height 17
type input "b"
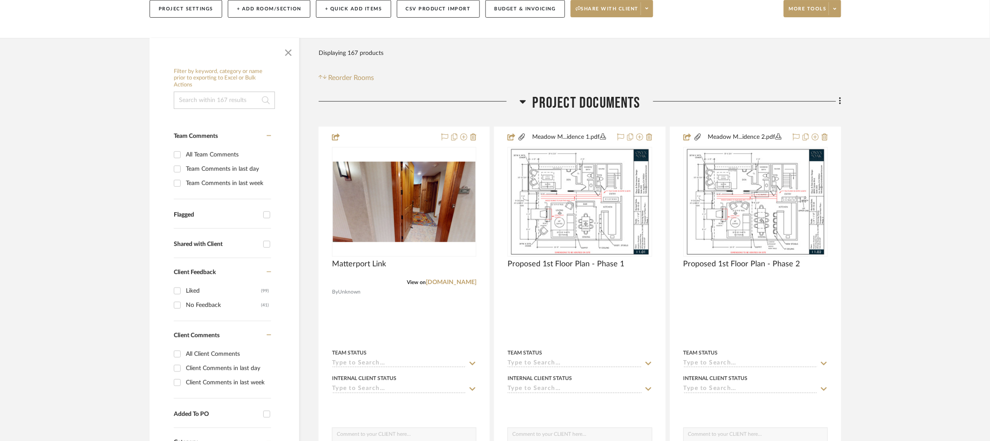
click at [423, 52] on div "Filter Products Displaying 167 products Reorder Rooms" at bounding box center [580, 64] width 523 height 38
click at [523, 100] on icon at bounding box center [523, 101] width 6 height 3
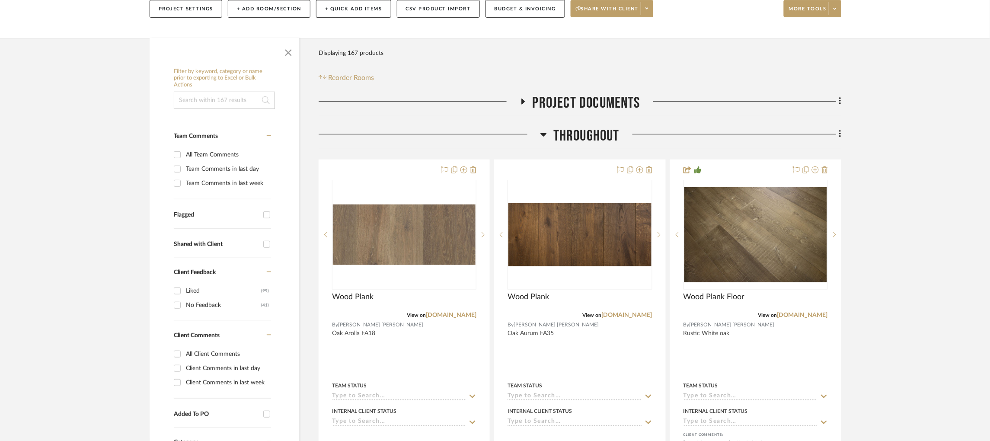
click at [523, 99] on icon at bounding box center [523, 102] width 3 height 6
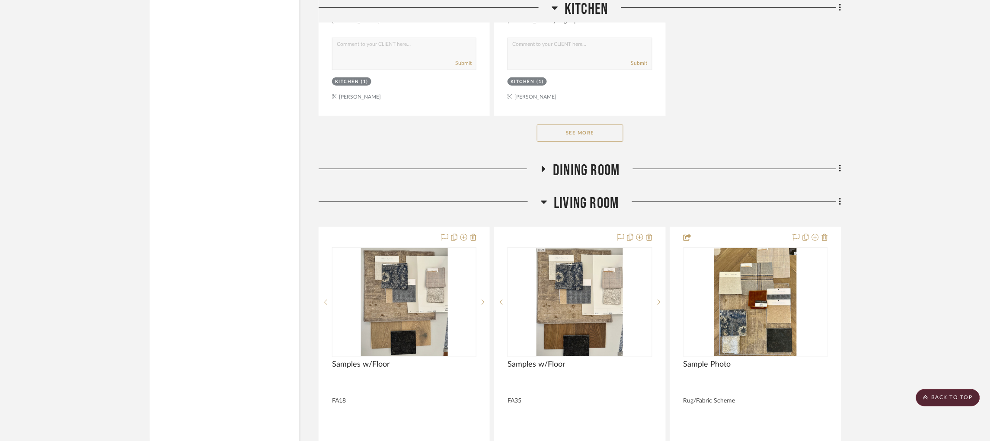
scroll to position [5087, 0]
click at [590, 124] on button "See More" at bounding box center [580, 132] width 87 height 17
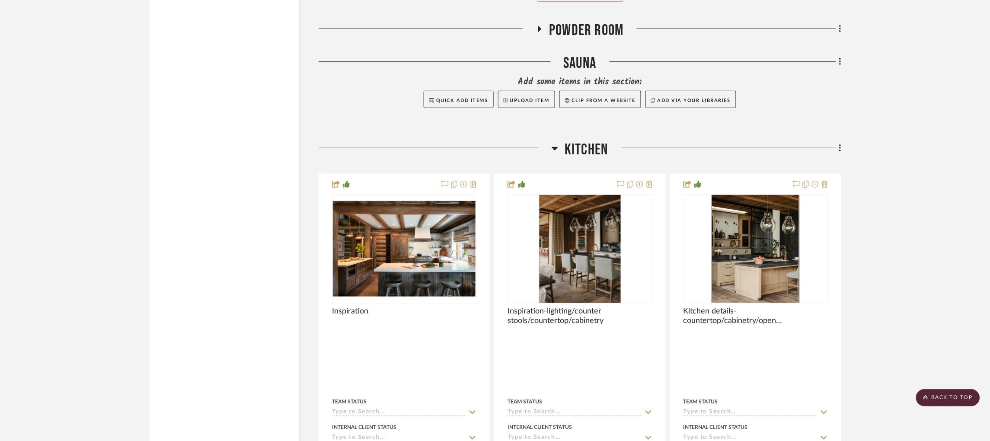
scroll to position [3880, 2]
click at [784, 224] on img "0" at bounding box center [756, 249] width 88 height 108
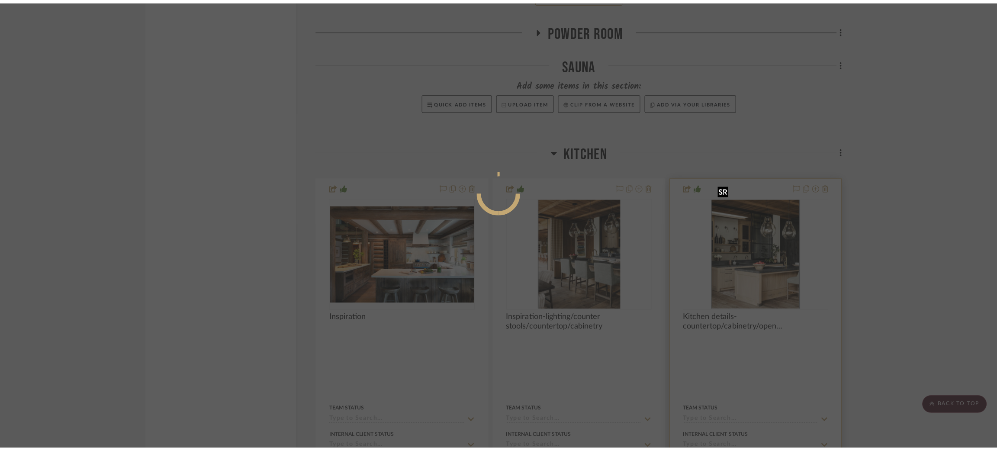
scroll to position [0, 0]
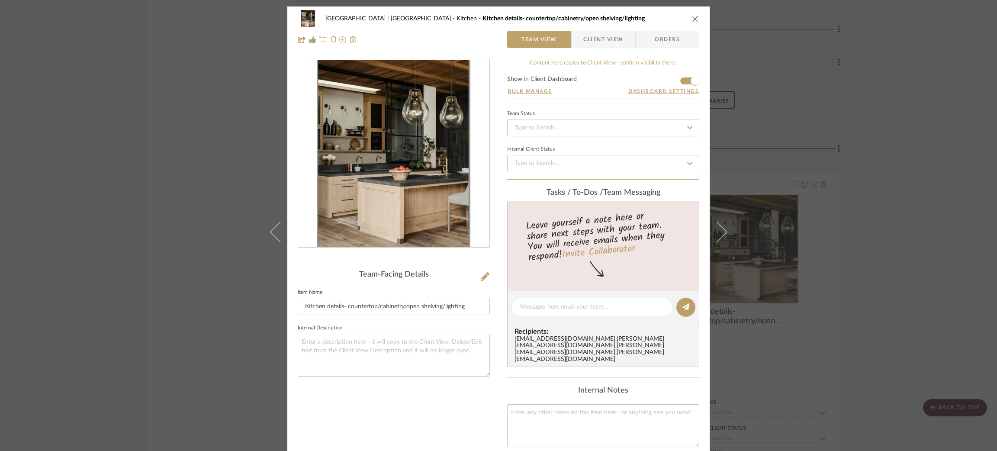
click at [195, 143] on div "Meadow Mountain | Vail Valley Kitchen Kitchen details- countertop/cabinetry/ope…" at bounding box center [498, 225] width 997 height 451
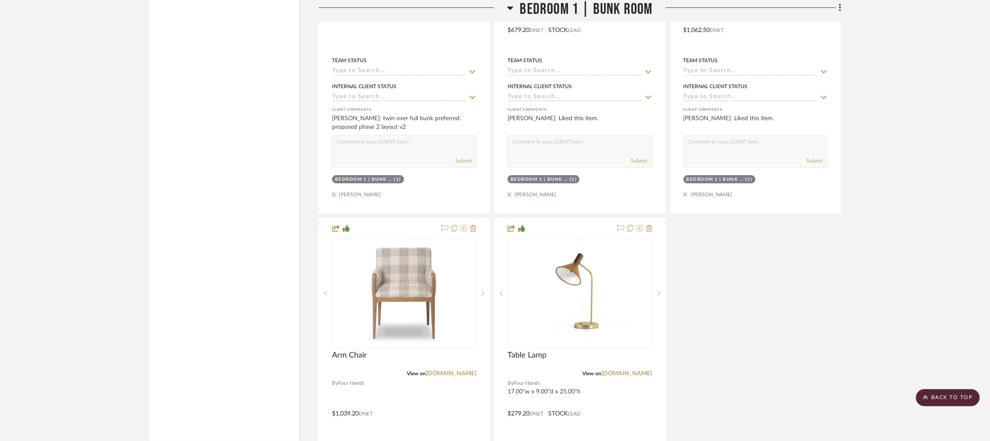
scroll to position [10120, 2]
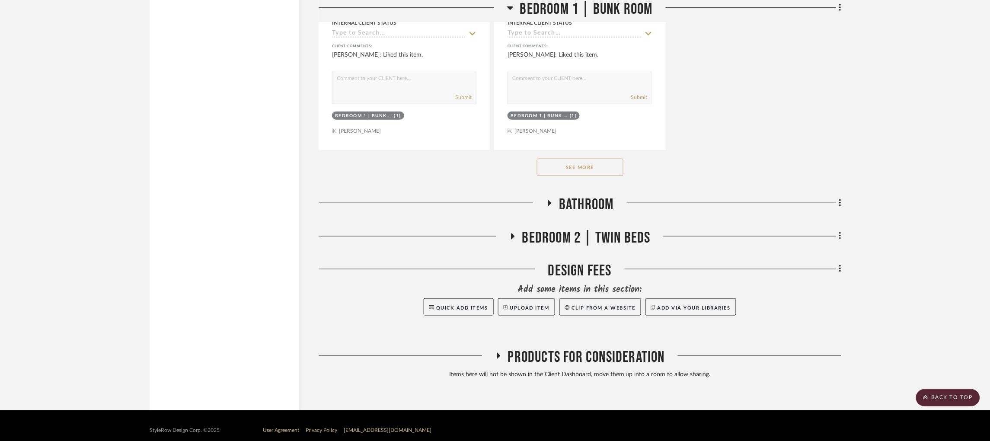
click at [493, 353] on icon at bounding box center [498, 356] width 10 height 6
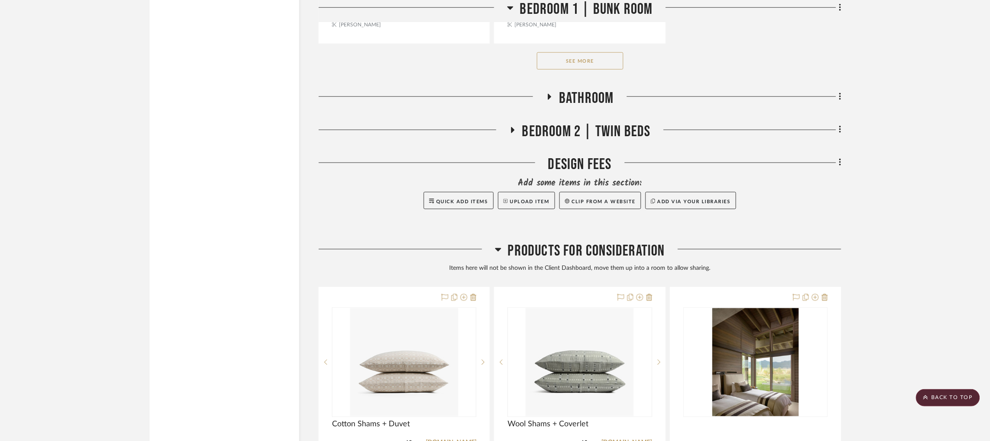
scroll to position [10228, 1]
click at [512, 126] on icon at bounding box center [512, 129] width 10 height 6
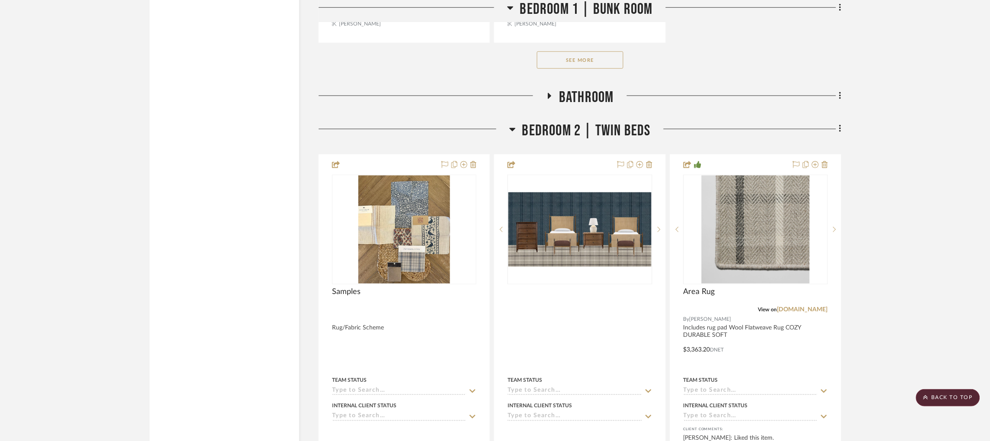
click at [548, 93] on icon at bounding box center [550, 96] width 10 height 6
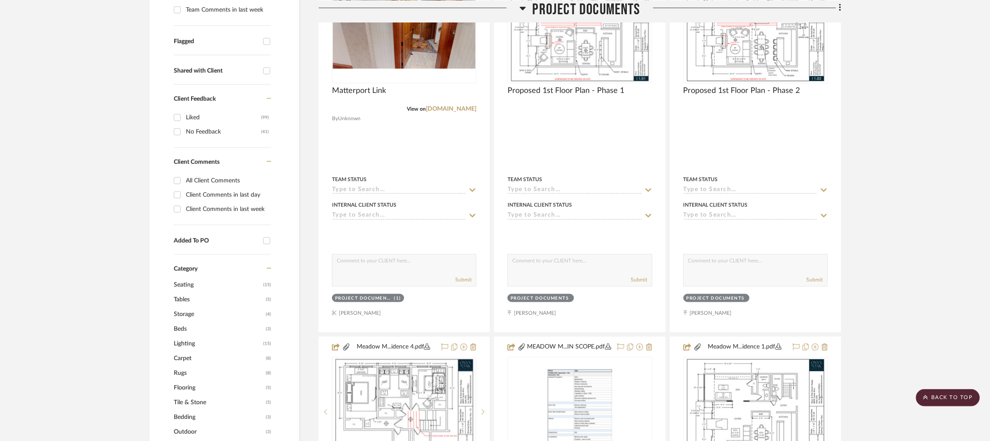
scroll to position [0, 2]
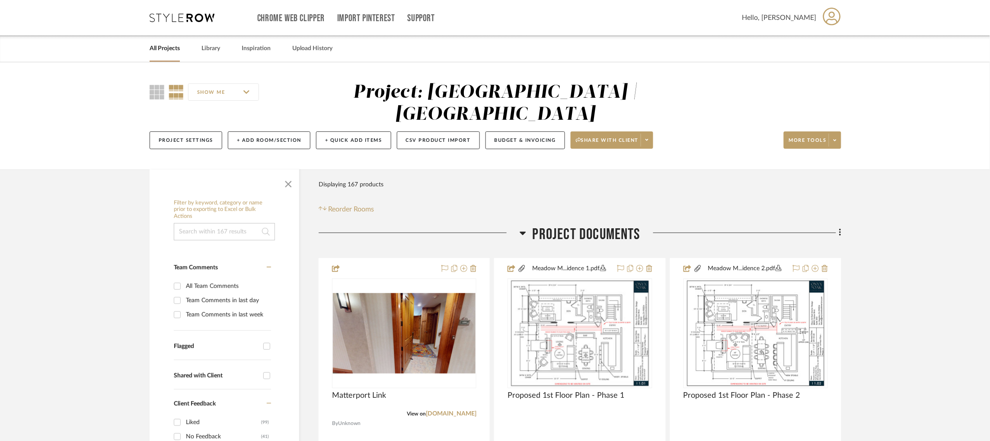
click at [195, 223] on input at bounding box center [224, 231] width 101 height 17
type input "kitchen"
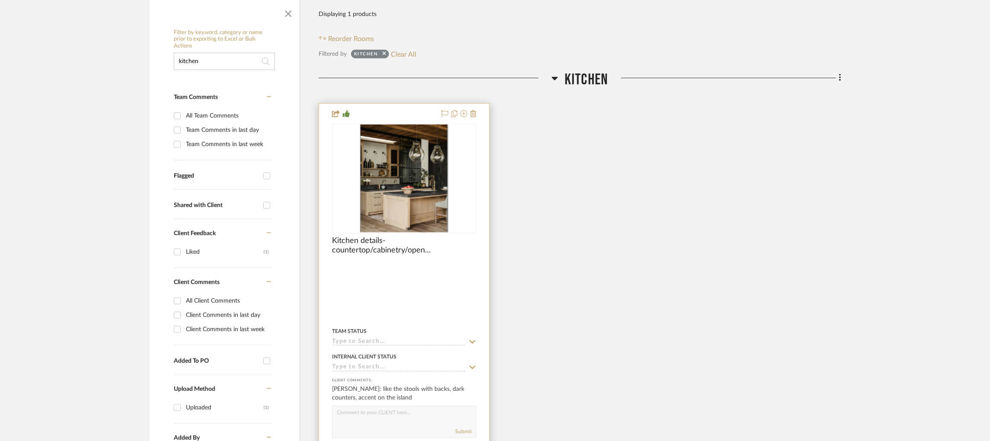
scroll to position [168, 2]
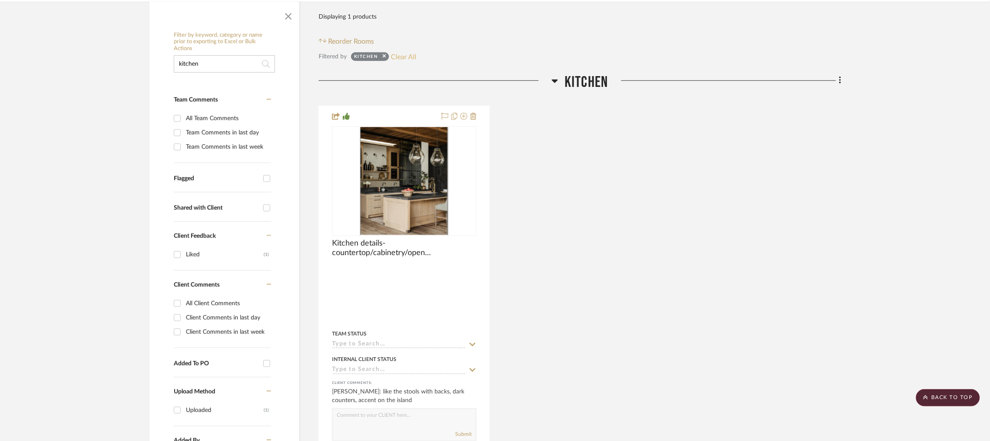
click at [407, 51] on button "Clear All" at bounding box center [404, 56] width 26 height 11
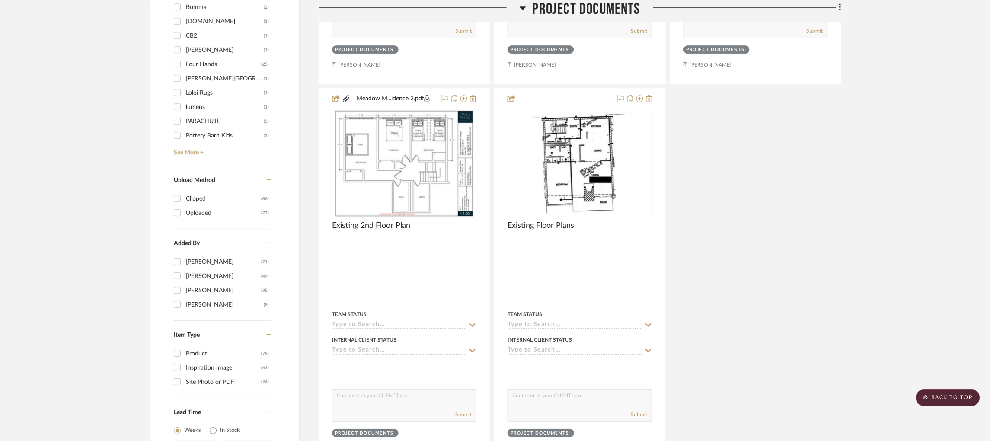
scroll to position [549, 2]
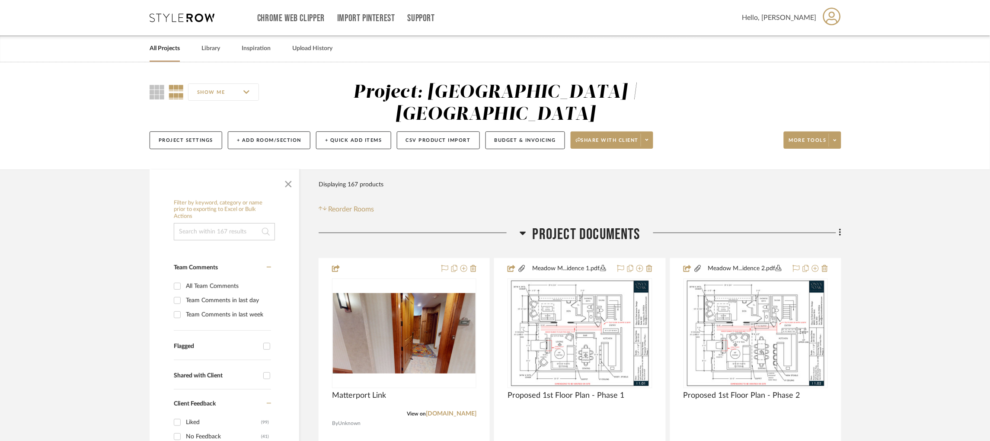
click at [524, 232] on icon at bounding box center [523, 233] width 6 height 3
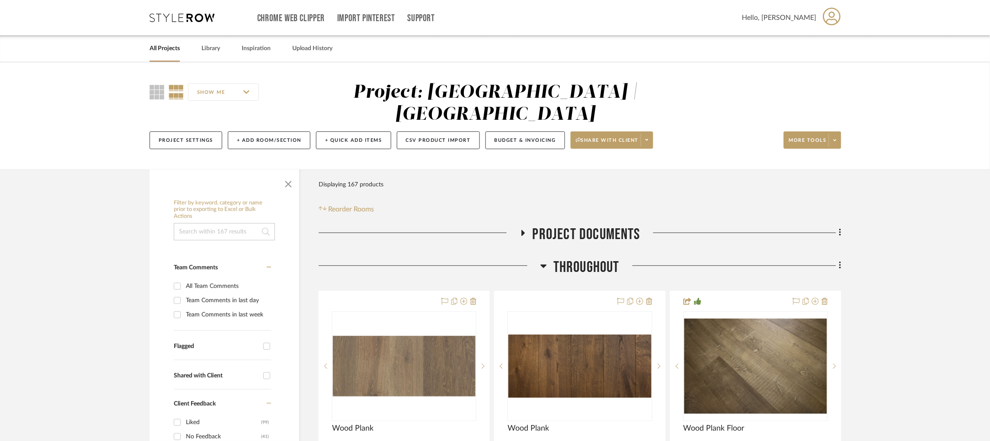
click at [217, 223] on input at bounding box center [224, 231] width 101 height 17
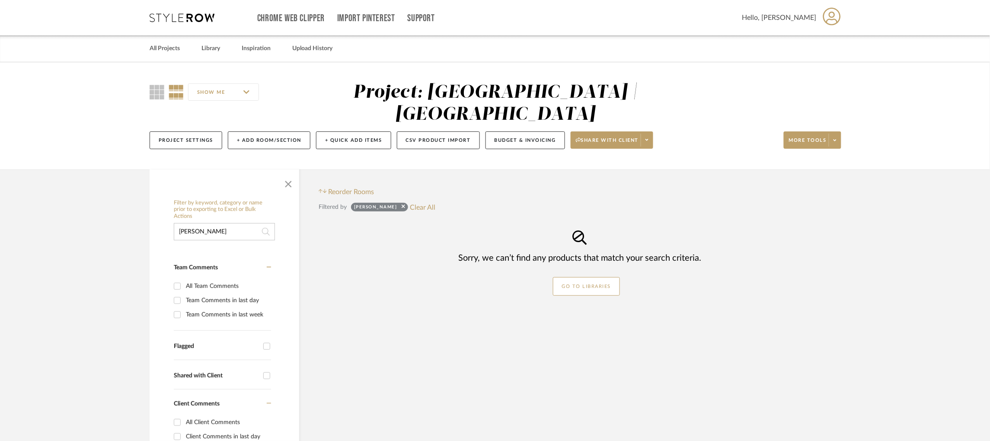
drag, startPoint x: 225, startPoint y: 212, endPoint x: 110, endPoint y: 208, distance: 114.7
click at [110, 208] on project-details-page "SHOW ME Project: Meadow Mountain | Vail Valley Project Settings + Add Room/Sect…" at bounding box center [495, 350] width 990 height 577
type input "paint"
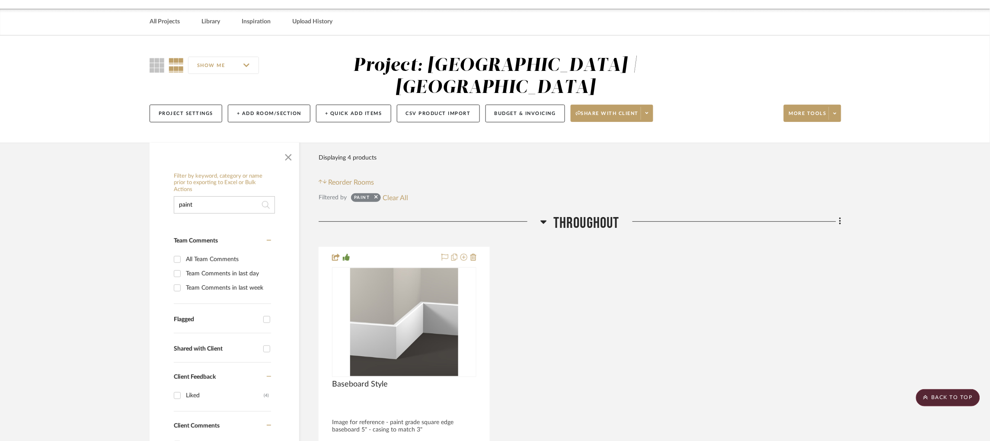
scroll to position [26, 0]
click at [403, 192] on button "Clear All" at bounding box center [396, 197] width 26 height 11
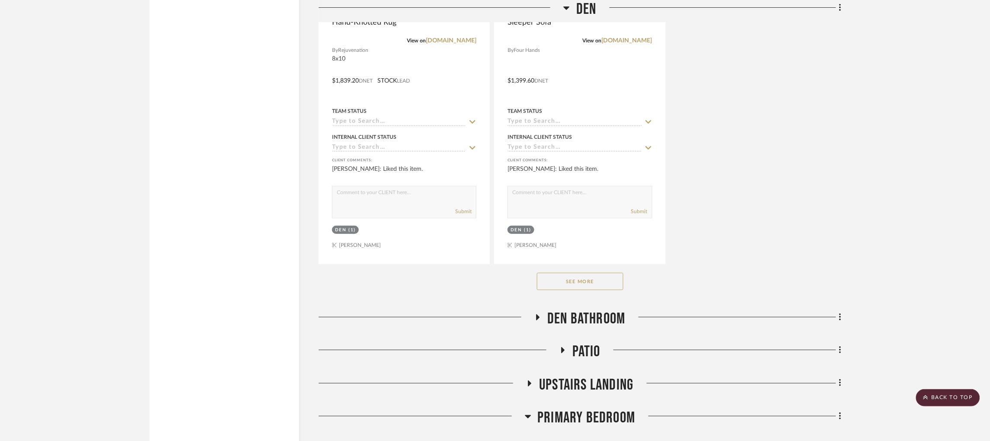
scroll to position [6234, 0]
click at [582, 272] on button "See More" at bounding box center [580, 280] width 87 height 17
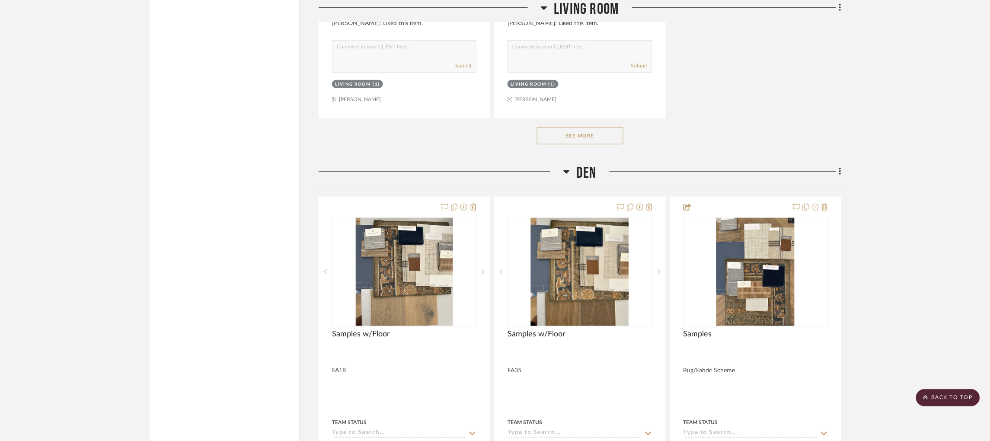
scroll to position [5153, 0]
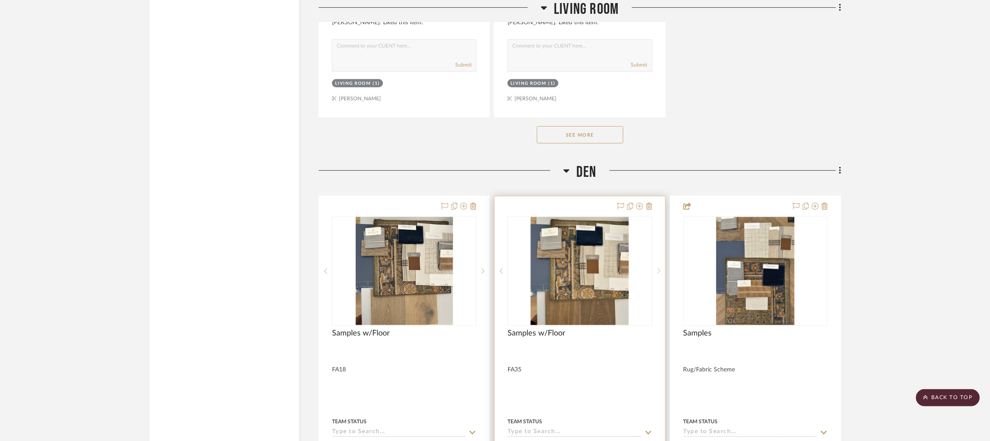
click at [659, 269] on icon at bounding box center [659, 271] width 3 height 5
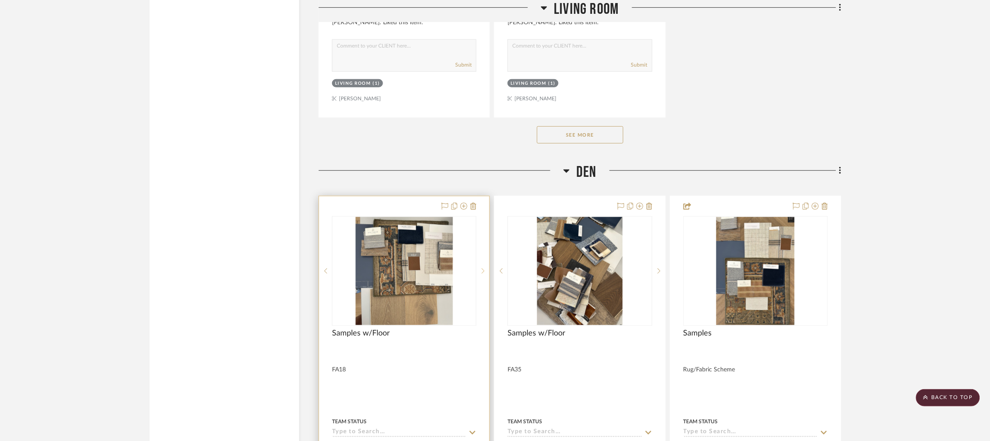
click at [482, 268] on icon at bounding box center [483, 271] width 3 height 6
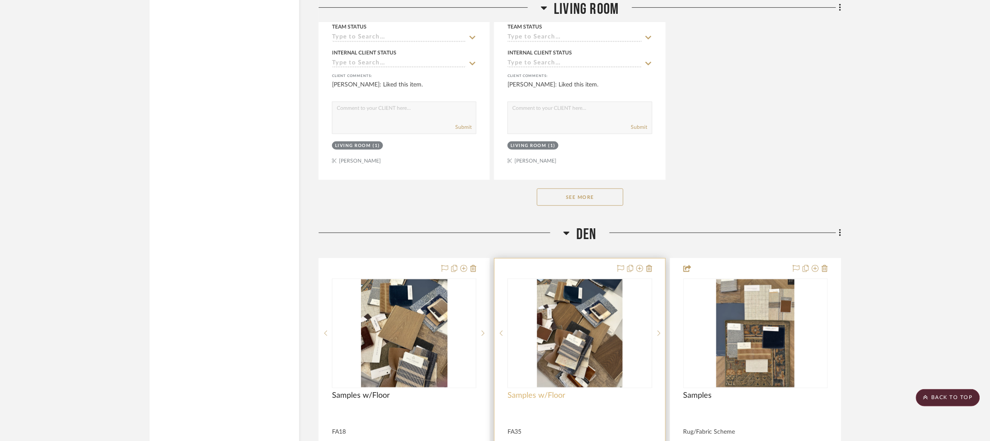
scroll to position [5089, 0]
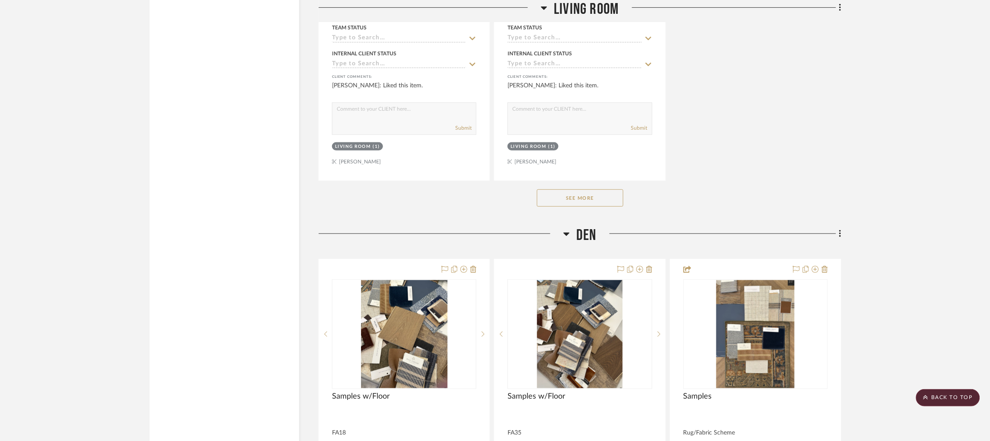
click at [564, 229] on icon at bounding box center [567, 234] width 6 height 10
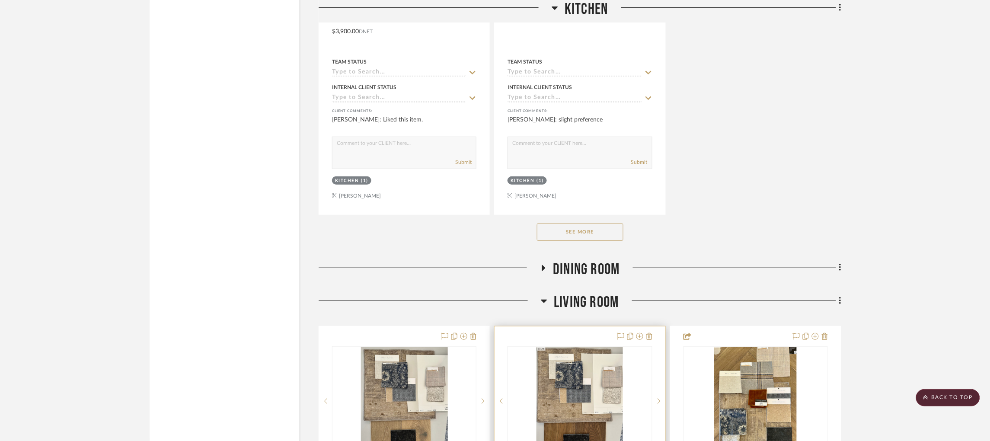
scroll to position [3795, 2]
click at [543, 296] on icon at bounding box center [544, 301] width 6 height 10
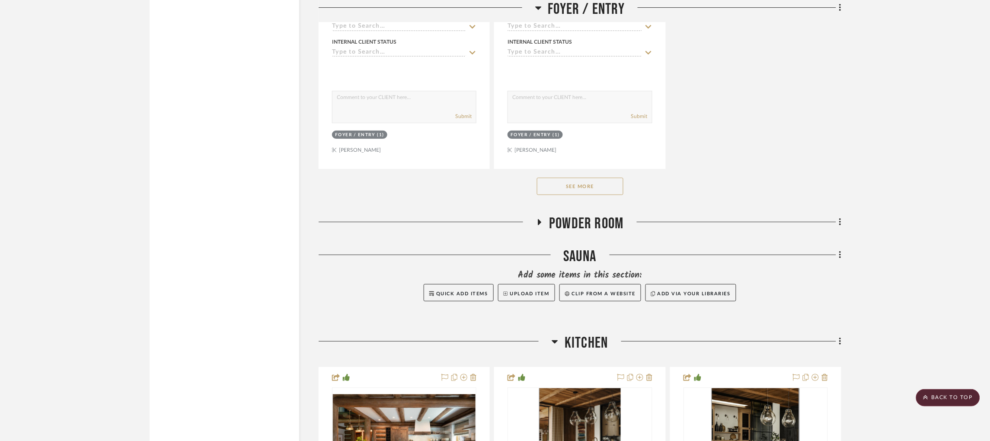
scroll to position [2495, 2]
click at [552, 341] on icon at bounding box center [555, 342] width 6 height 3
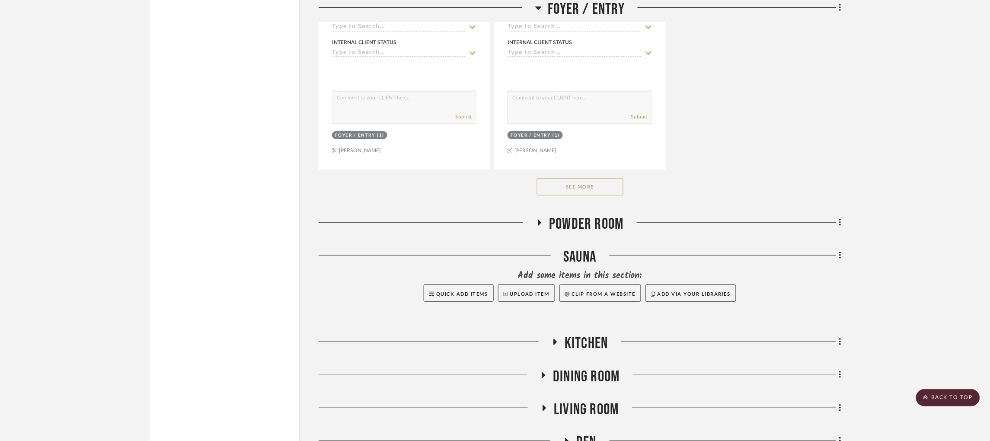
click at [544, 372] on icon at bounding box center [543, 375] width 10 height 6
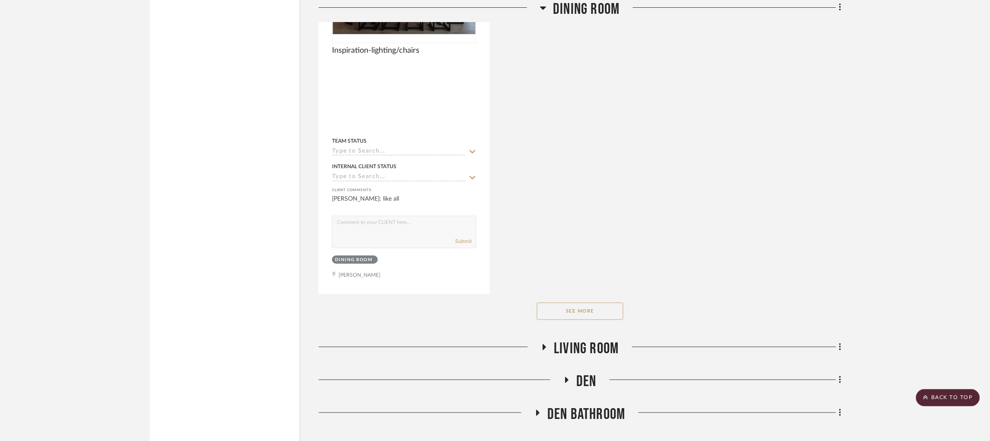
scroll to position [3753, 0]
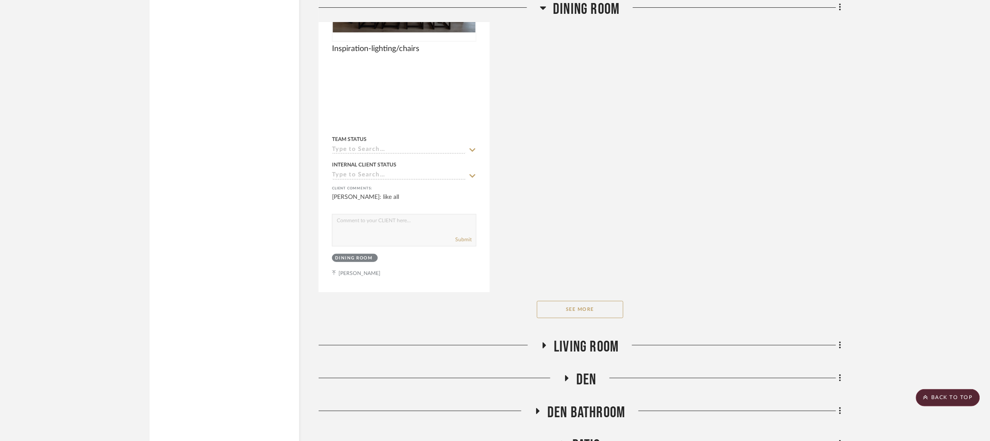
click at [596, 301] on button "See More" at bounding box center [580, 309] width 87 height 17
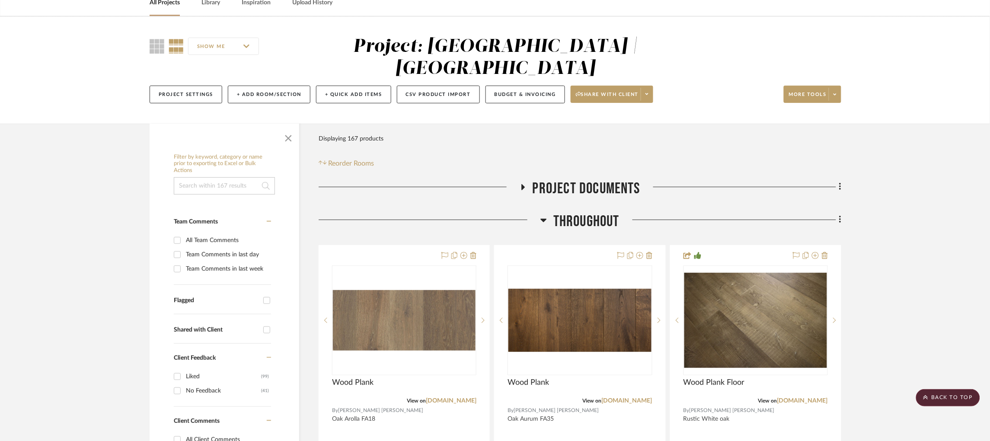
scroll to position [0, 2]
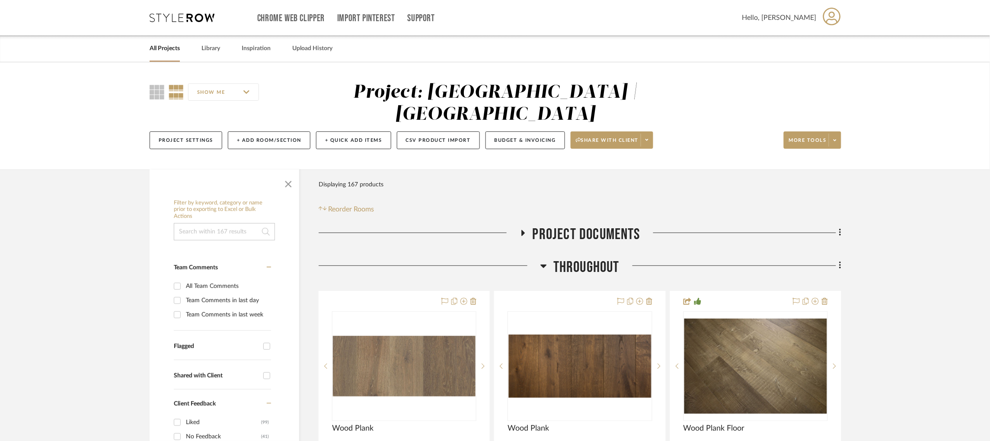
click at [518, 230] on icon at bounding box center [523, 233] width 10 height 6
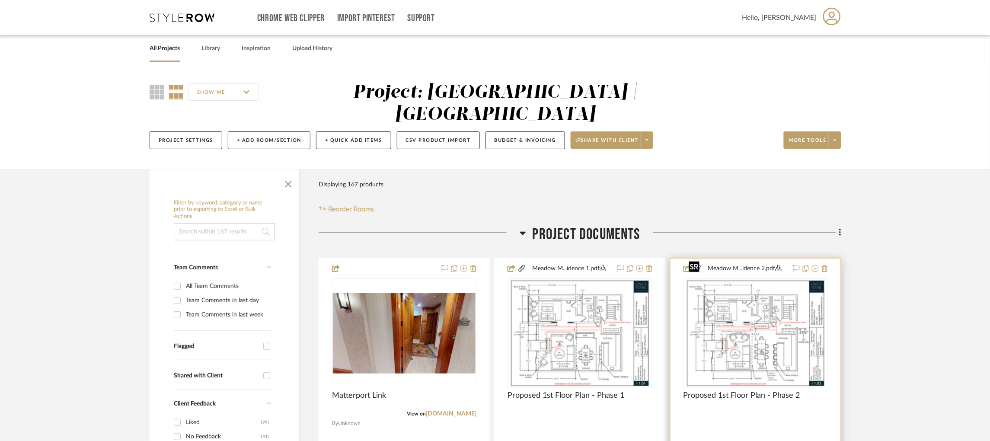
scroll to position [140, 2]
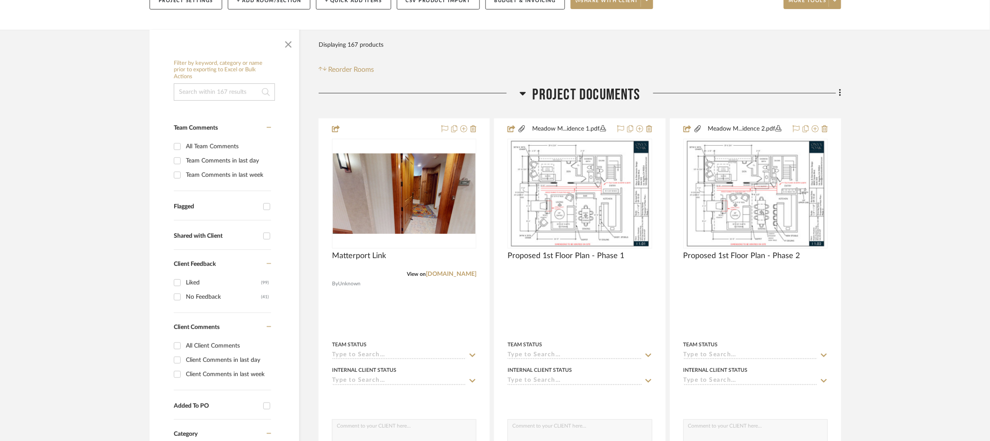
click at [522, 88] on icon at bounding box center [523, 93] width 6 height 10
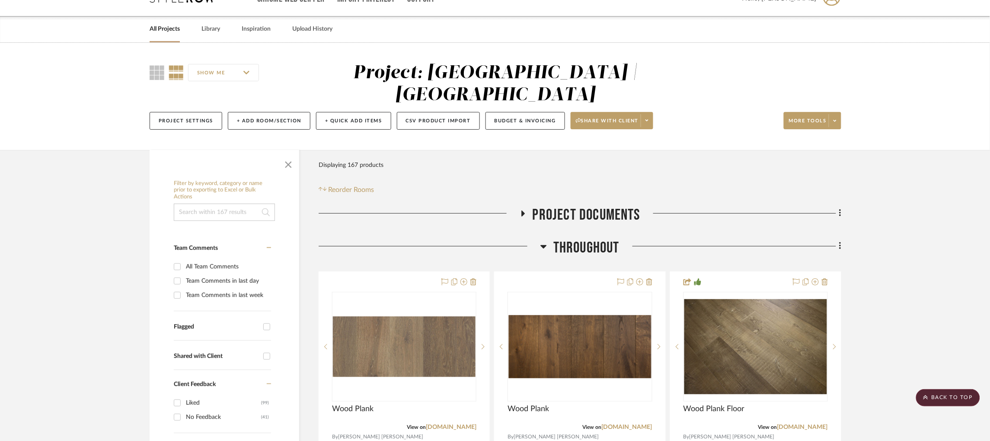
scroll to position [0, 2]
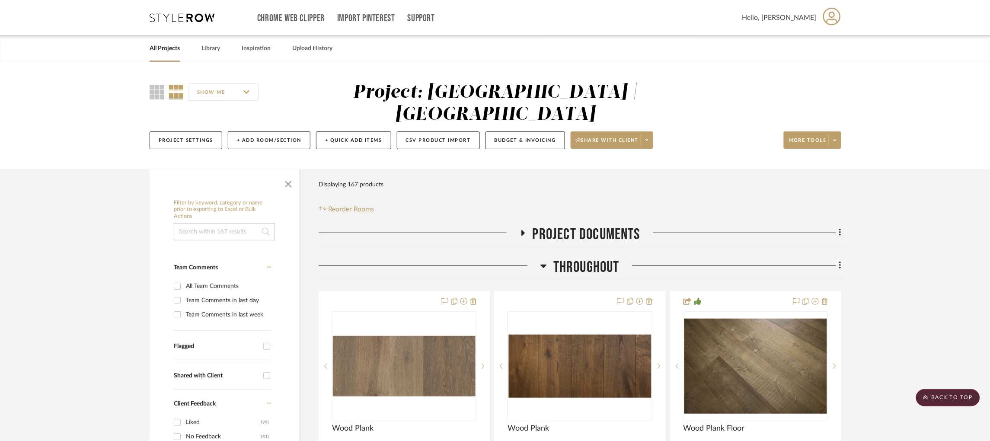
click at [522, 230] on icon at bounding box center [523, 233] width 3 height 6
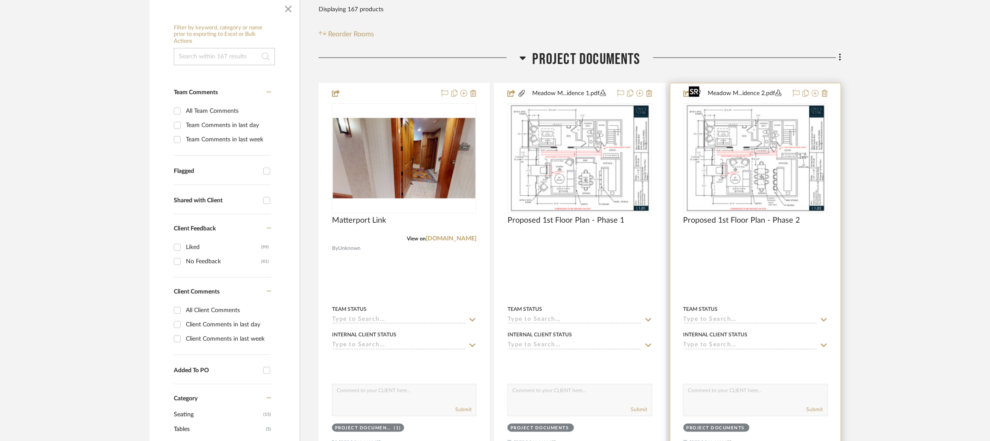
scroll to position [176, 2]
click at [783, 147] on img "0" at bounding box center [756, 157] width 140 height 108
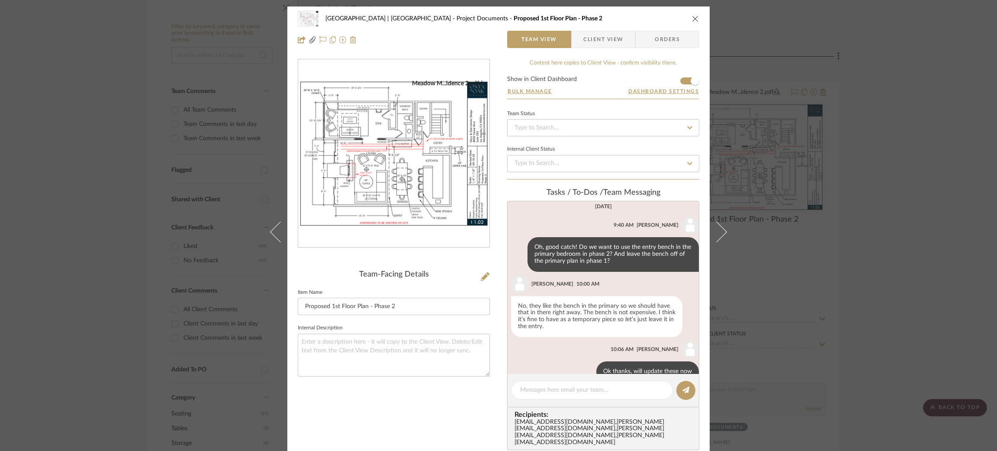
scroll to position [336, 0]
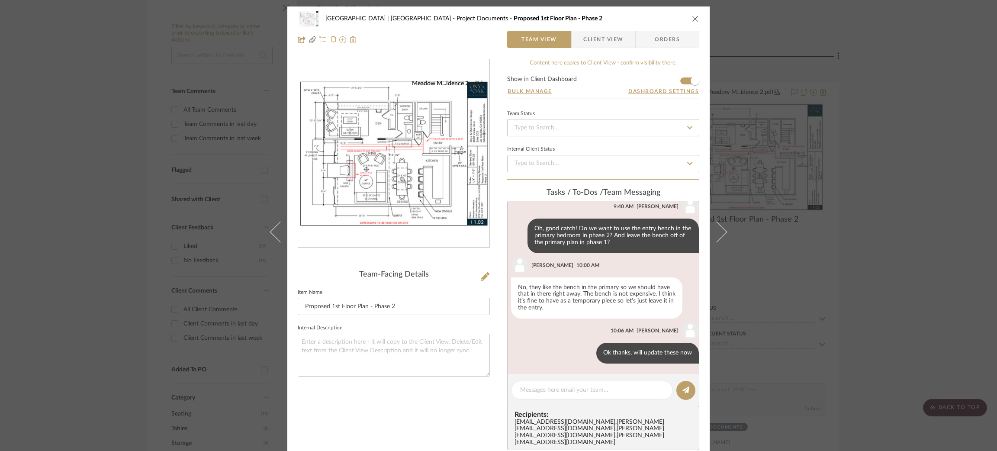
click at [395, 194] on img "0" at bounding box center [393, 154] width 191 height 148
click at [843, 236] on div "Meadow Mountain | Vail Valley Project Documents Proposed 1st Floor Plan - Phase…" at bounding box center [498, 225] width 997 height 451
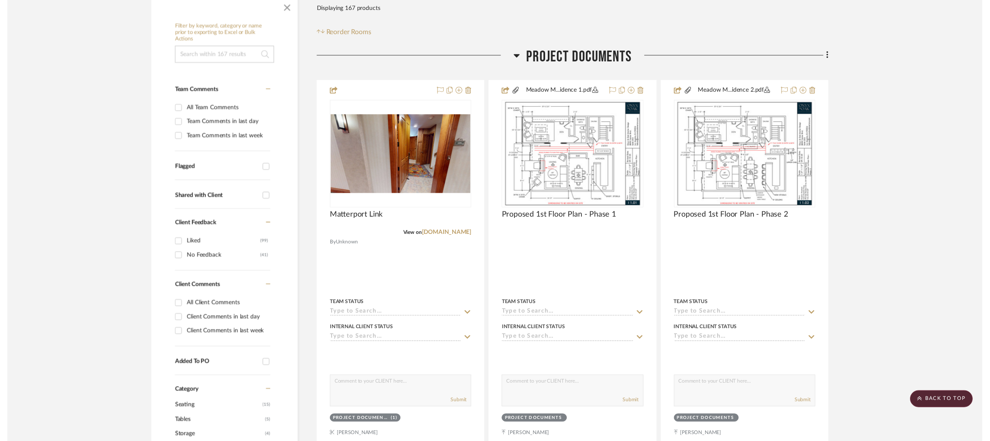
scroll to position [176, 2]
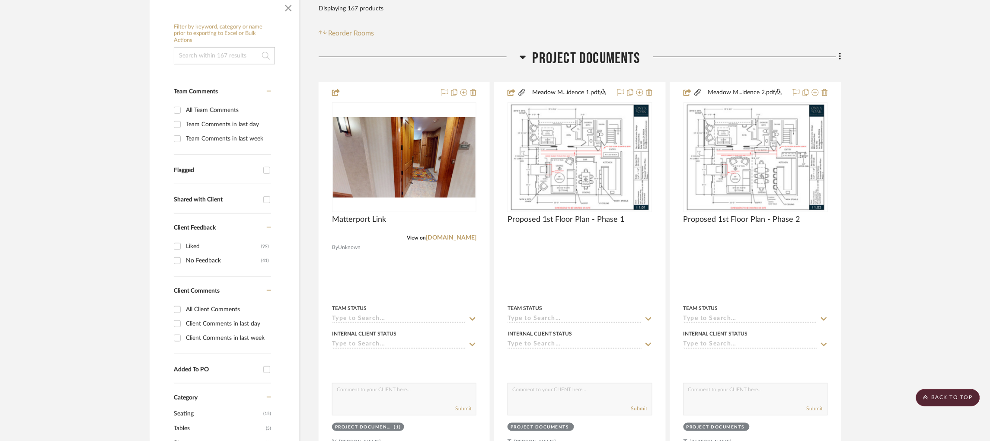
click at [522, 52] on icon at bounding box center [523, 57] width 6 height 10
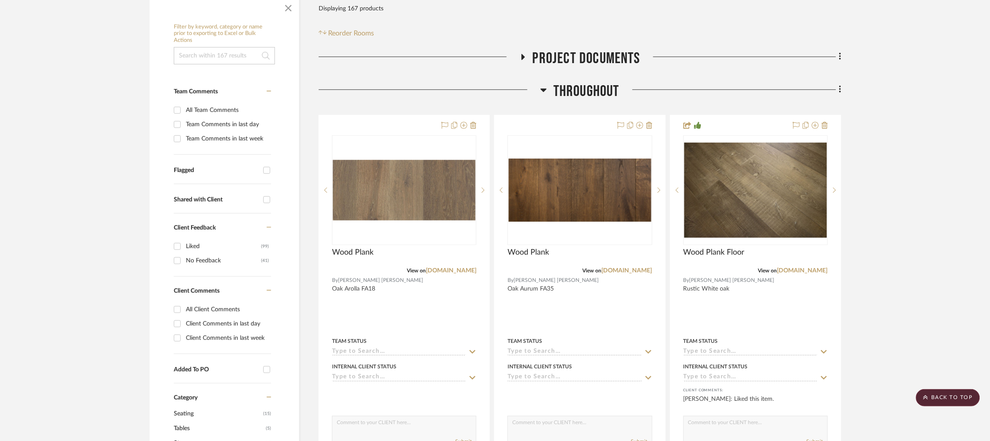
click at [543, 89] on icon at bounding box center [544, 90] width 6 height 3
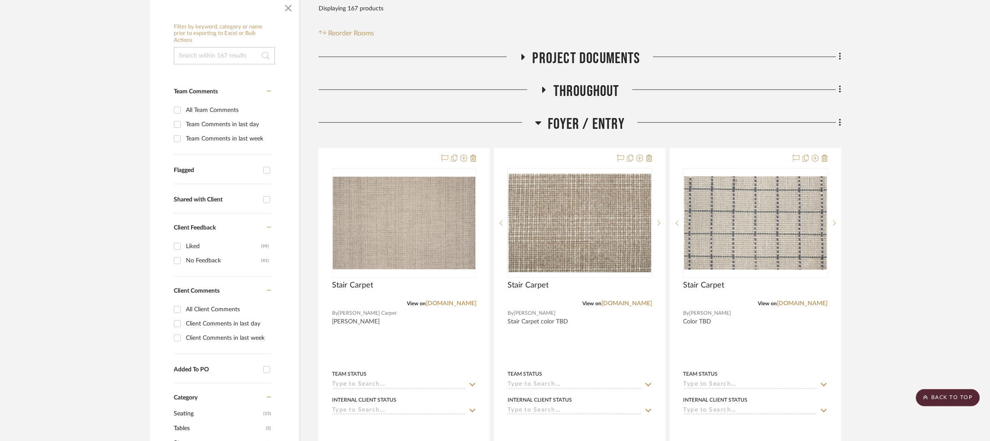
click at [536, 122] on icon at bounding box center [538, 123] width 6 height 3
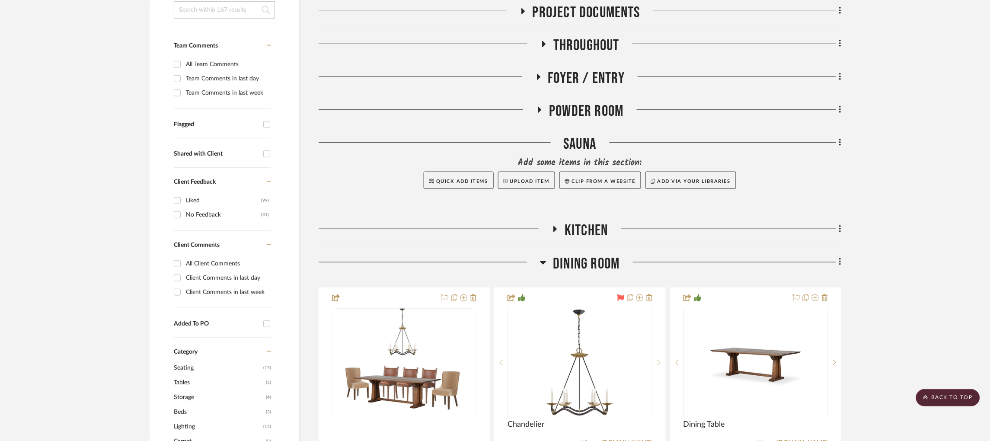
scroll to position [222, 2]
click at [545, 254] on h3 "Dining Room" at bounding box center [580, 263] width 80 height 19
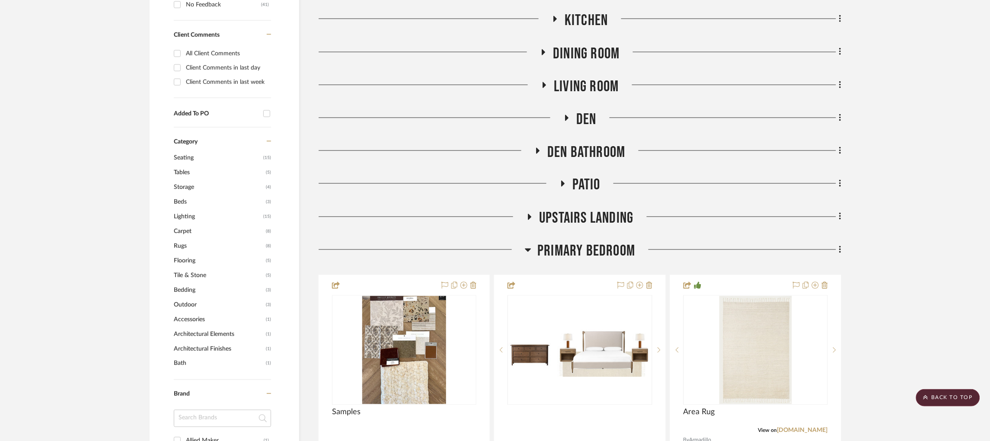
scroll to position [433, 2]
click at [525, 248] on icon at bounding box center [528, 249] width 6 height 3
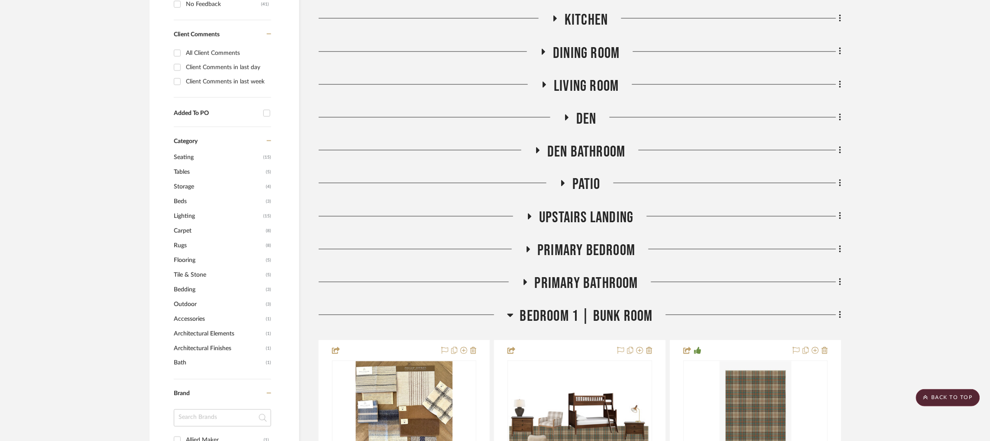
click at [562, 180] on icon at bounding box center [563, 183] width 3 height 6
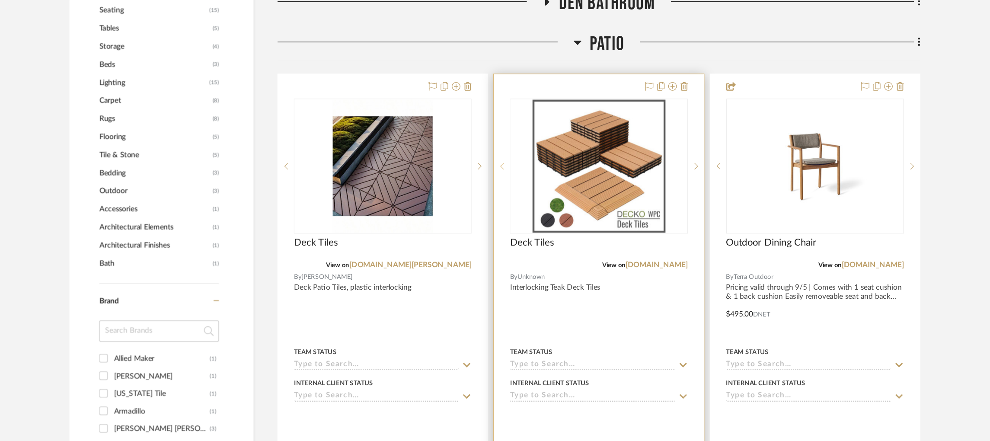
scroll to position [557, 2]
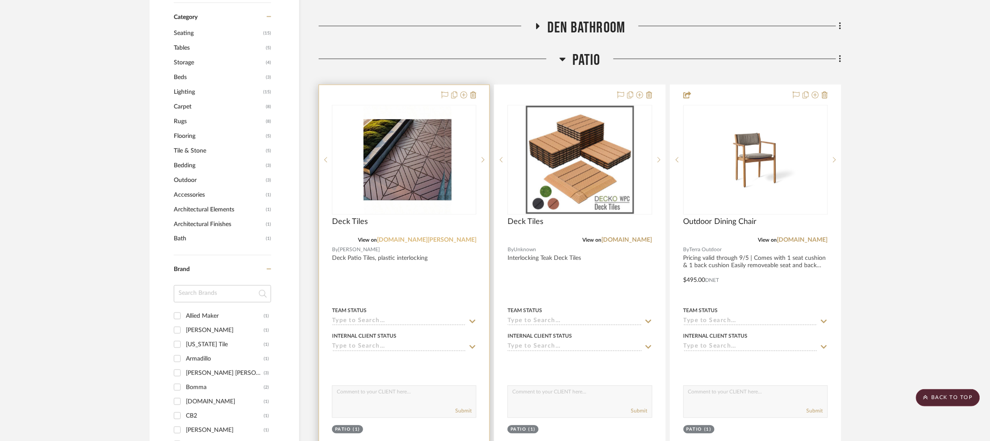
click at [460, 237] on link "us.shein.com" at bounding box center [426, 240] width 99 height 6
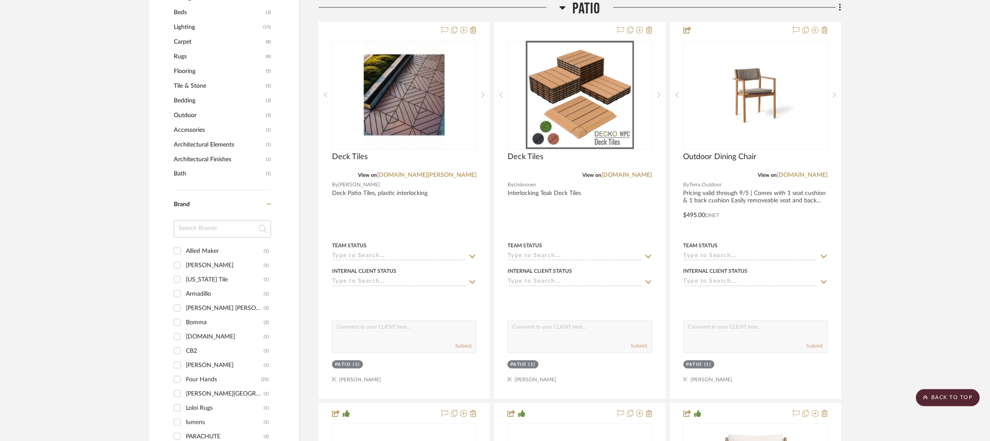
scroll to position [620, 0]
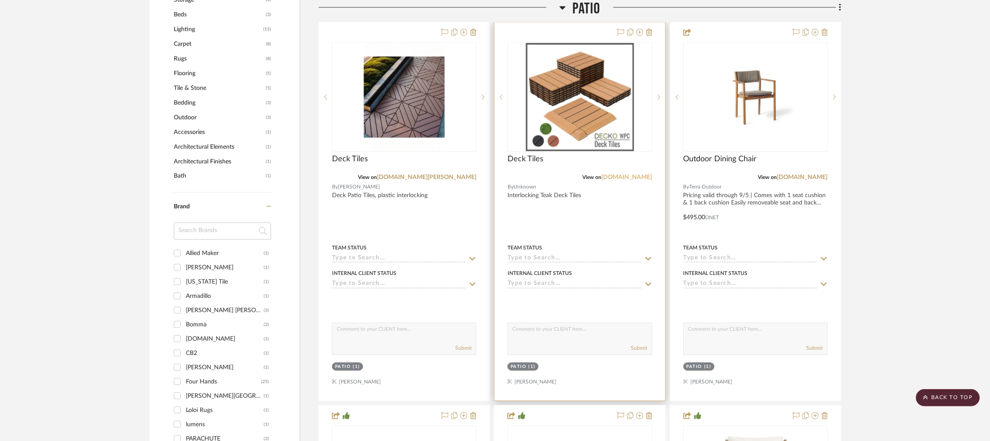
click at [640, 174] on link "deckodiy.com" at bounding box center [627, 177] width 51 height 6
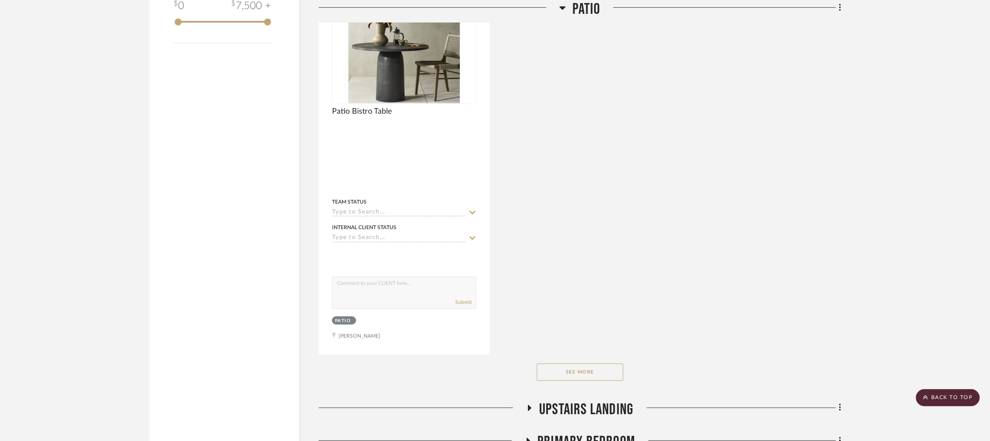
scroll to position [1436, 0]
click at [574, 362] on button "See More" at bounding box center [580, 370] width 87 height 17
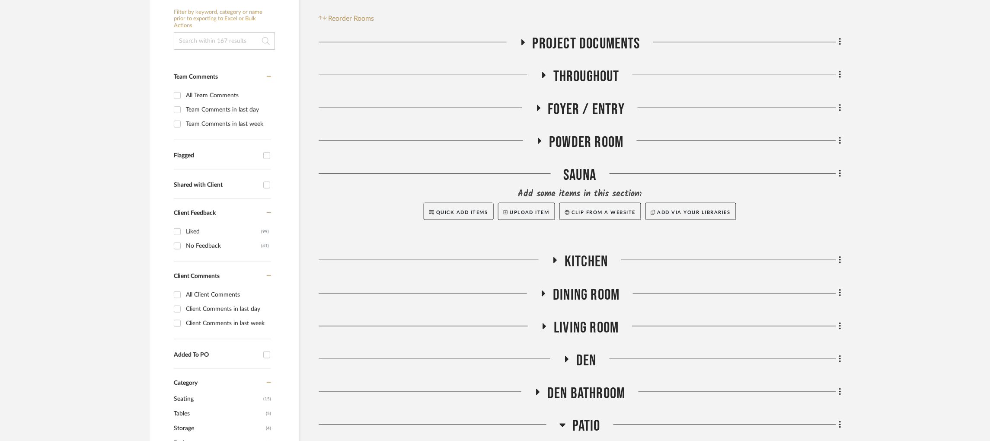
scroll to position [198, 2]
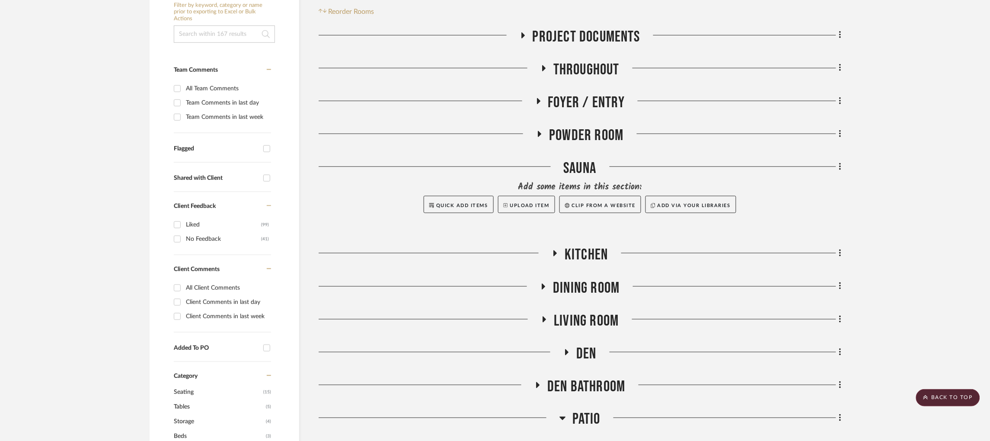
click at [535, 131] on icon at bounding box center [540, 134] width 10 height 6
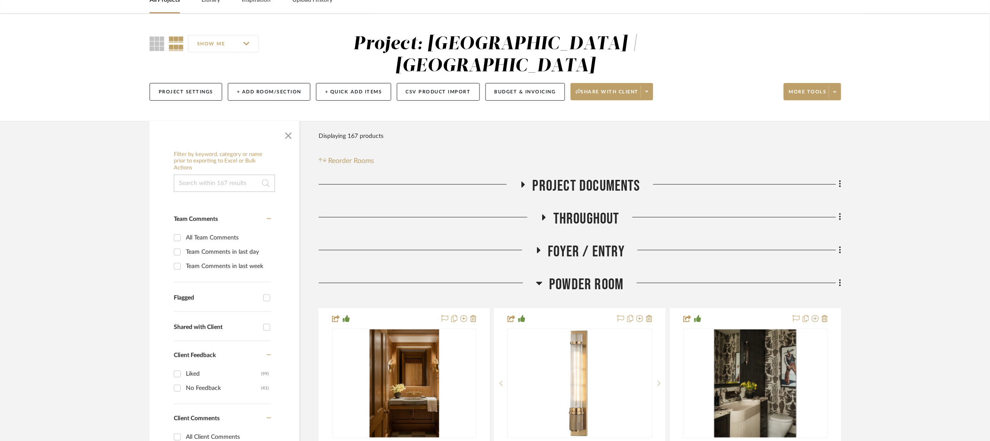
scroll to position [50, 1]
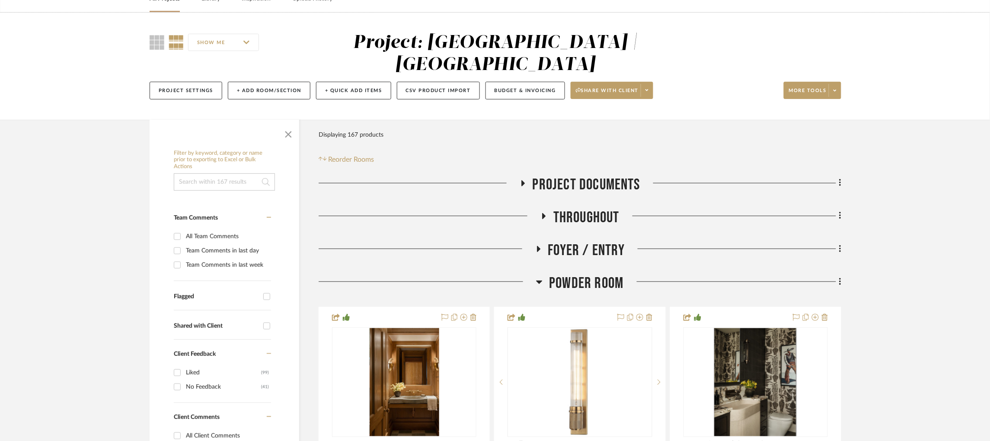
click at [538, 277] on icon at bounding box center [539, 282] width 6 height 10
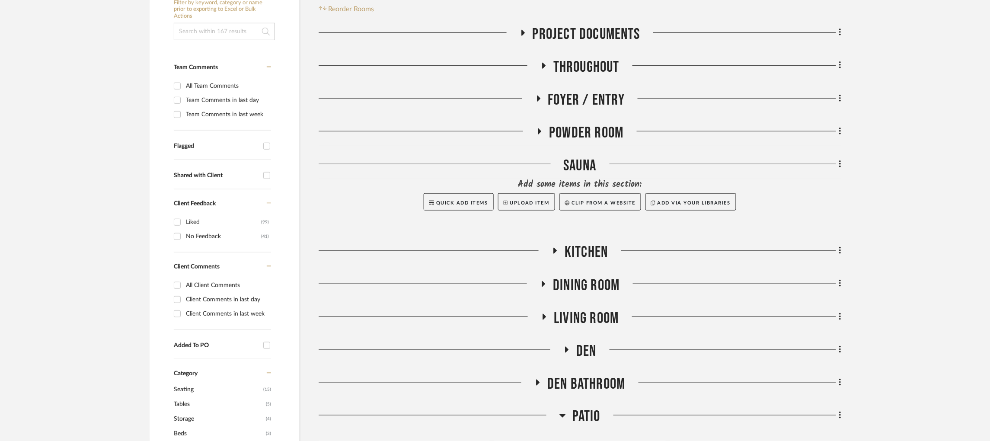
scroll to position [248, 1]
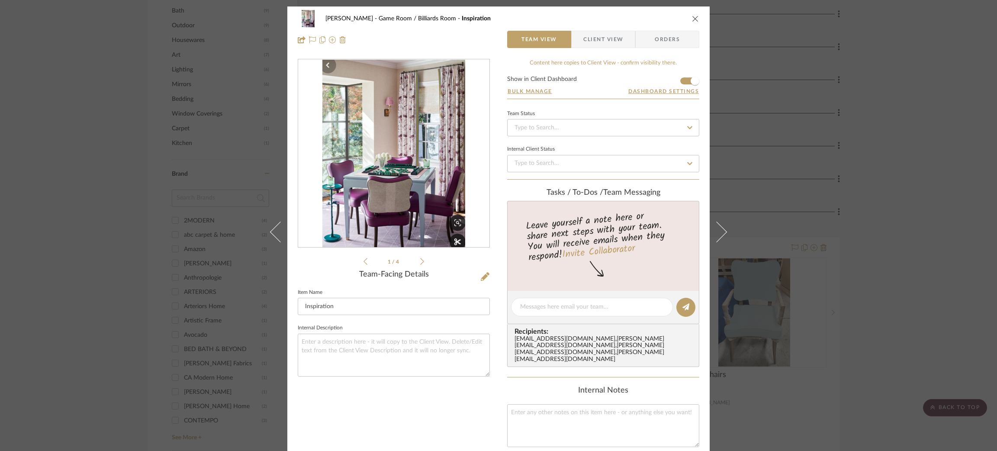
click at [814, 126] on div "[PERSON_NAME] Game Room / Billiards Room Inspiration Team View Client View Orde…" at bounding box center [498, 225] width 997 height 451
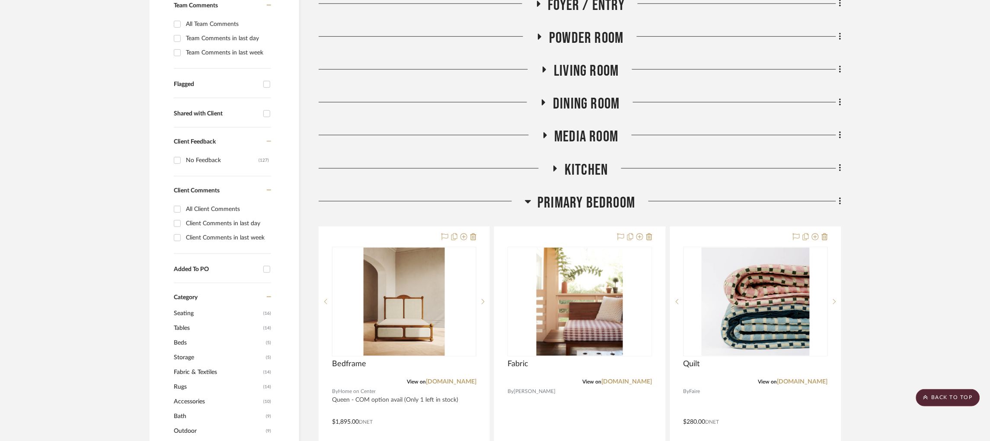
scroll to position [240, 0]
click at [529, 203] on icon at bounding box center [528, 202] width 6 height 3
